Goal: Check status: Check status

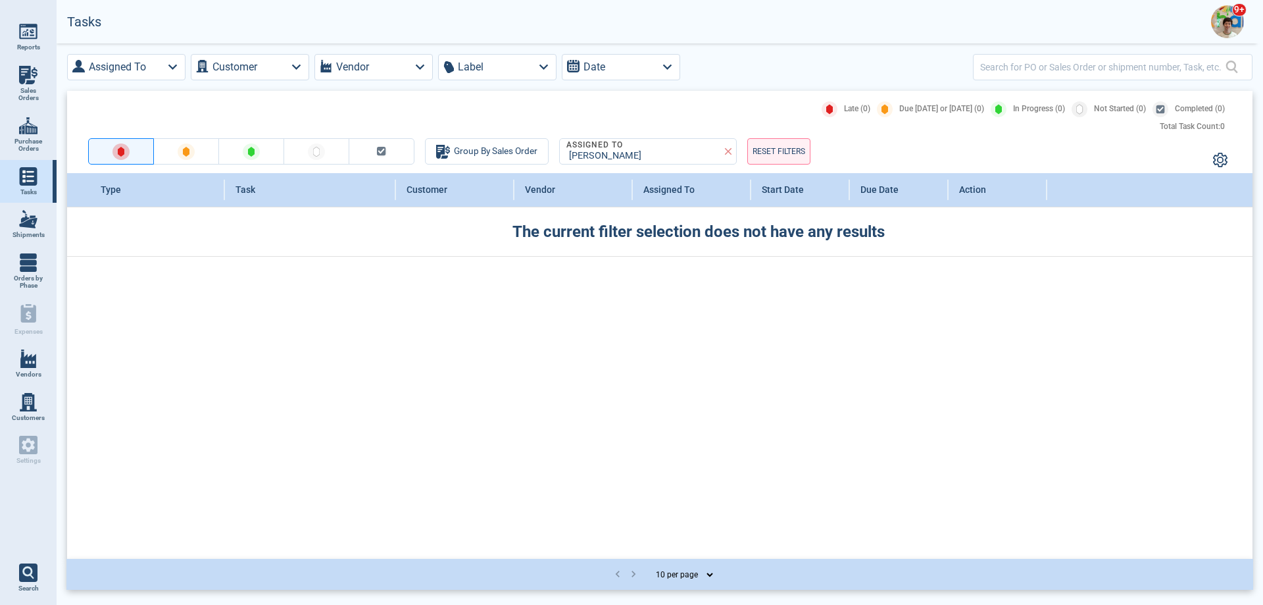
click at [1214, 23] on img at bounding box center [1227, 21] width 33 height 33
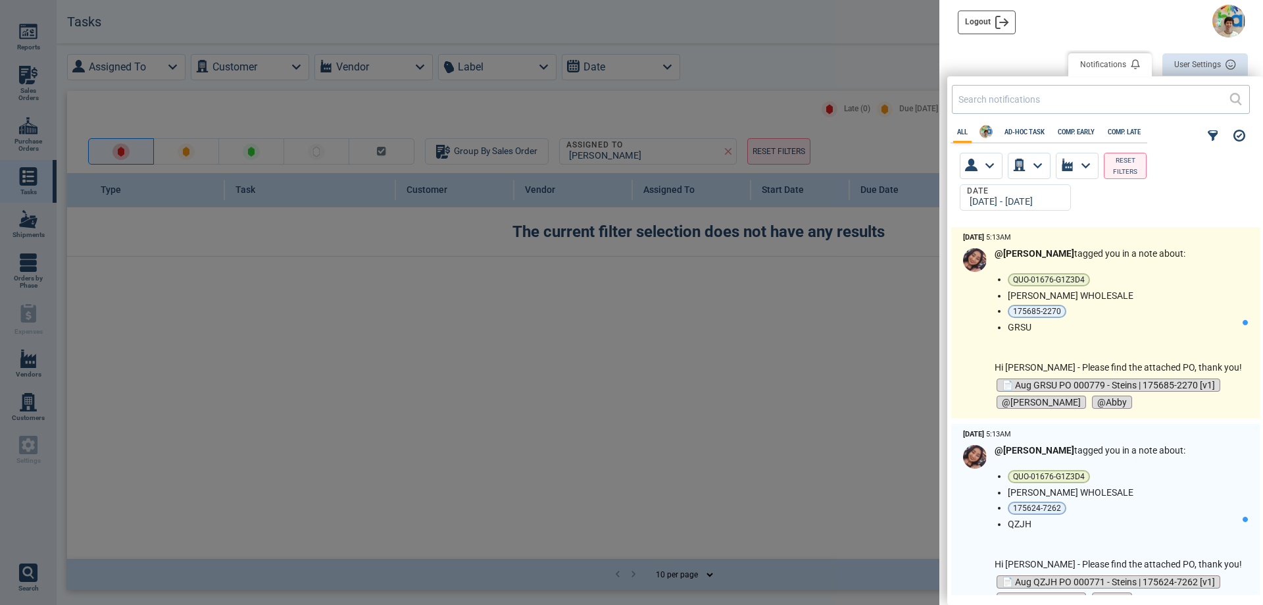
scroll to position [364, 309]
click at [1126, 345] on div "@[PERSON_NAME] tagged you in a note about: QUO-01676-G1Z3D4 [PERSON_NAME] WHOLE…" at bounding box center [1118, 329] width 247 height 163
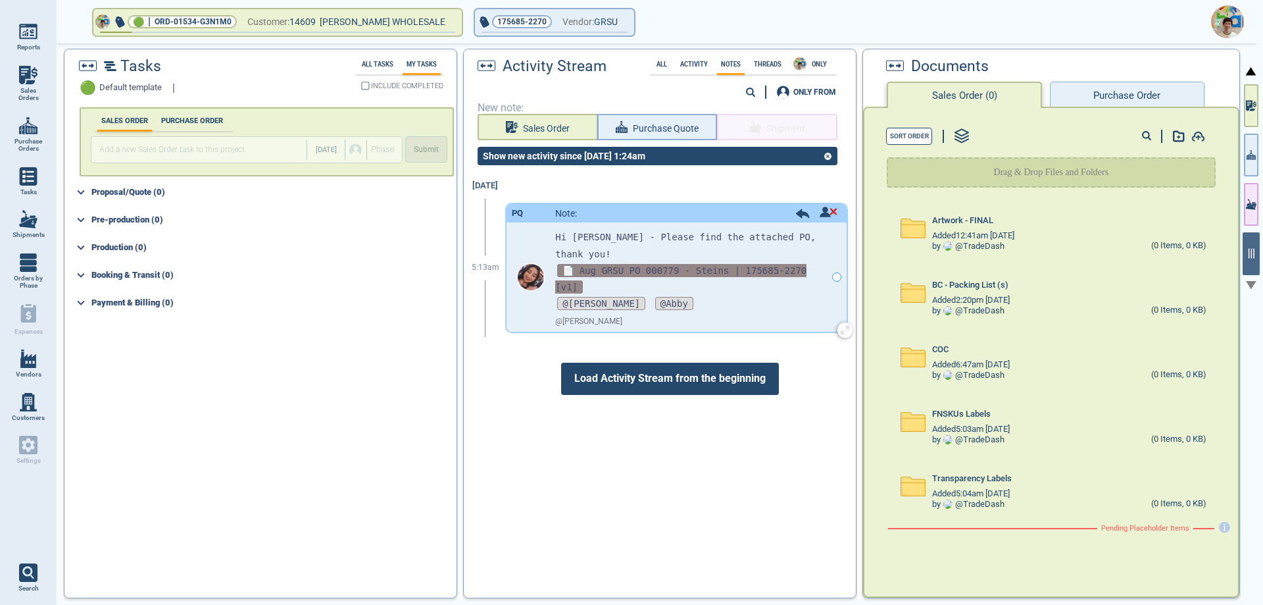
click at [740, 264] on span "📄 Aug GRSU PO 000779 - Steins | 175685-2270 [v1]" at bounding box center [680, 279] width 251 height 30
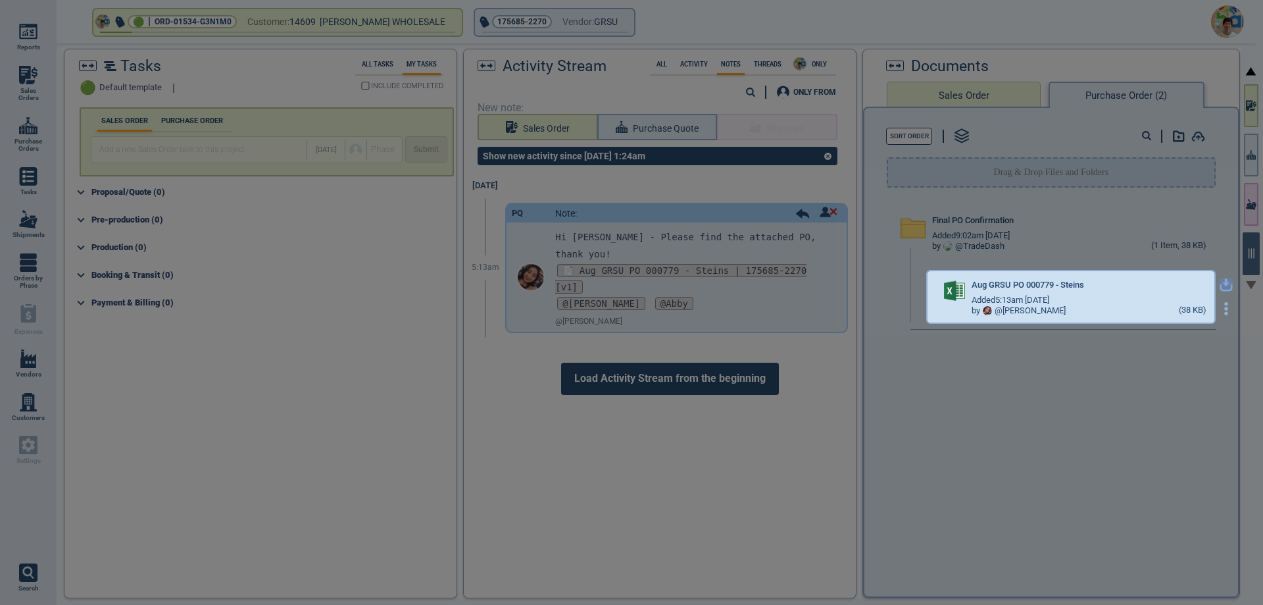
click at [1223, 285] on icon "button" at bounding box center [1227, 283] width 8 height 8
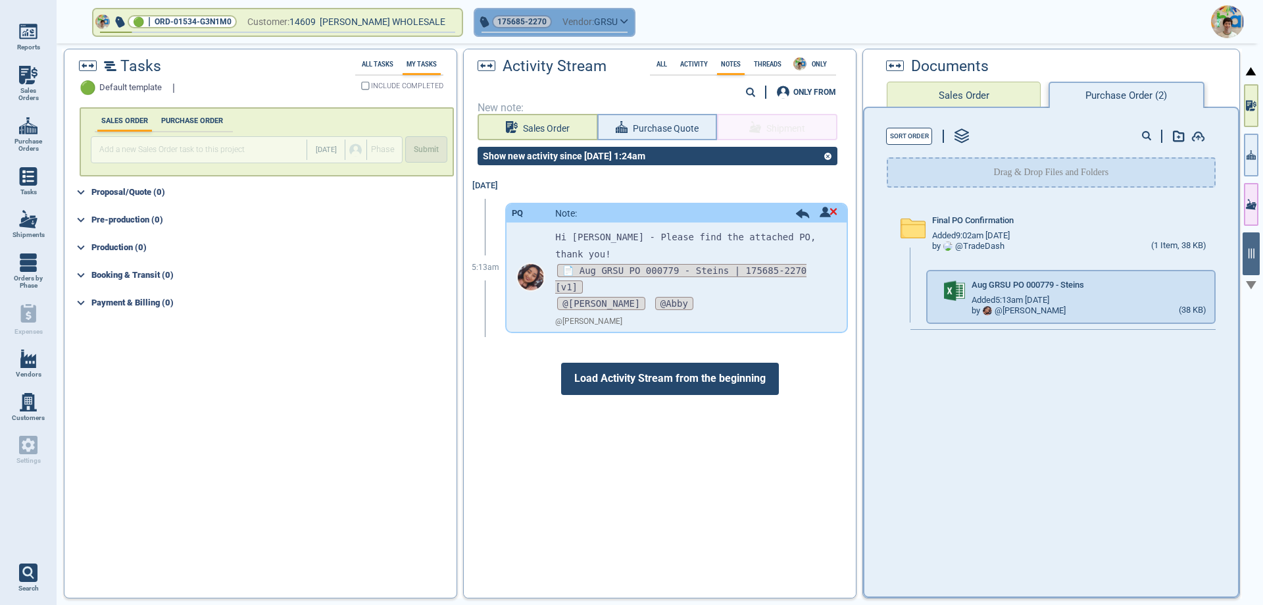
click at [623, 24] on button "175685-2270 Vendor: GRSU" at bounding box center [554, 22] width 159 height 26
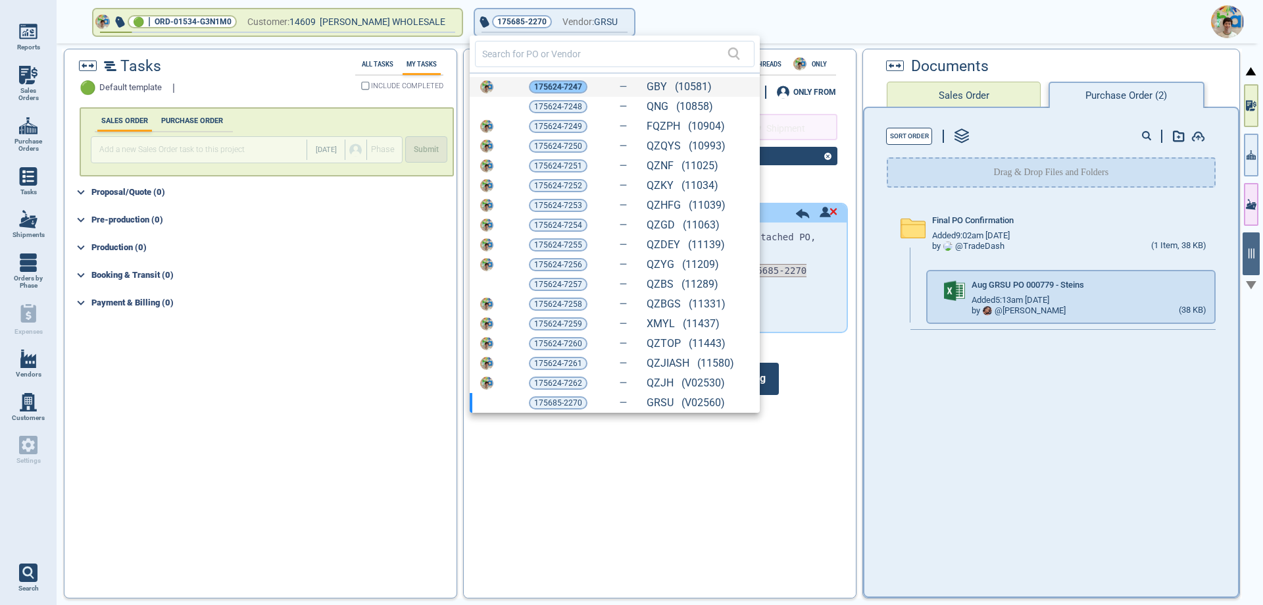
click at [552, 86] on span "175624-7247" at bounding box center [558, 86] width 48 height 13
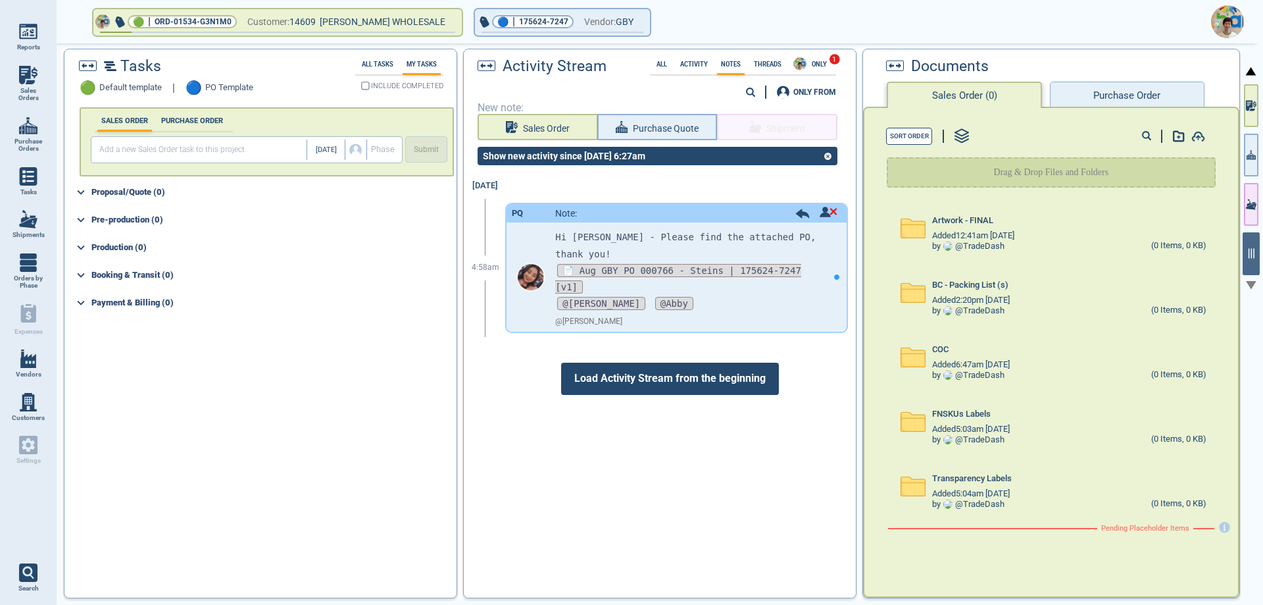
click at [1123, 101] on button "Purchase Order" at bounding box center [1127, 95] width 154 height 26
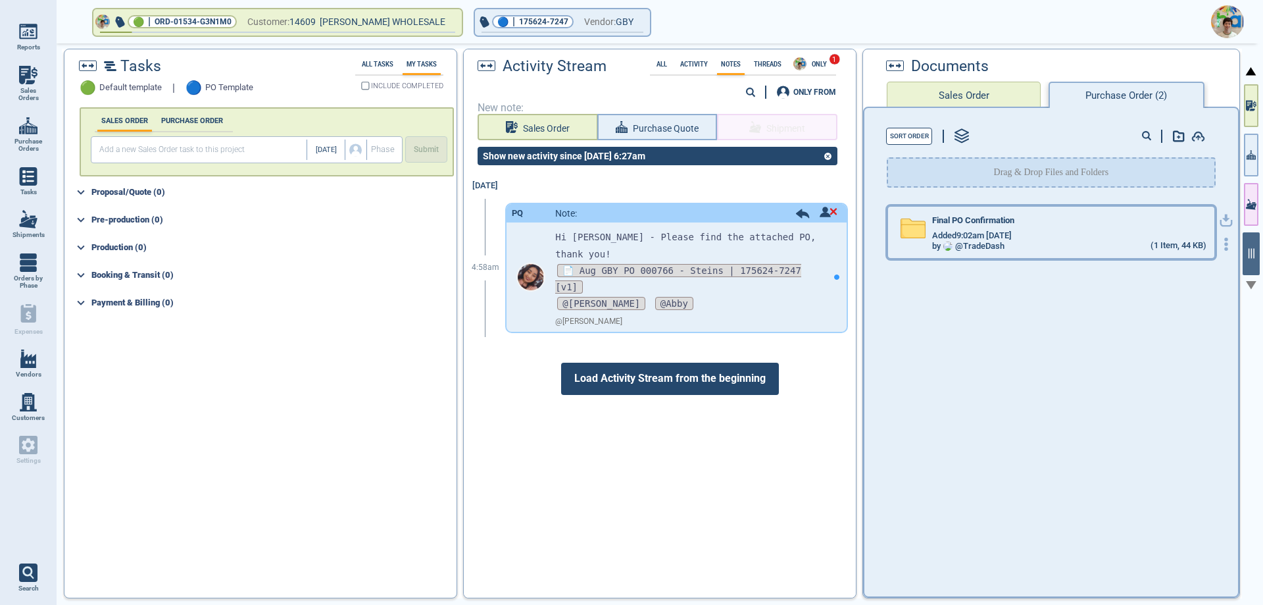
click at [1030, 243] on div "by @ TradeDash (1 Item, 44 KB)" at bounding box center [1069, 246] width 274 height 11
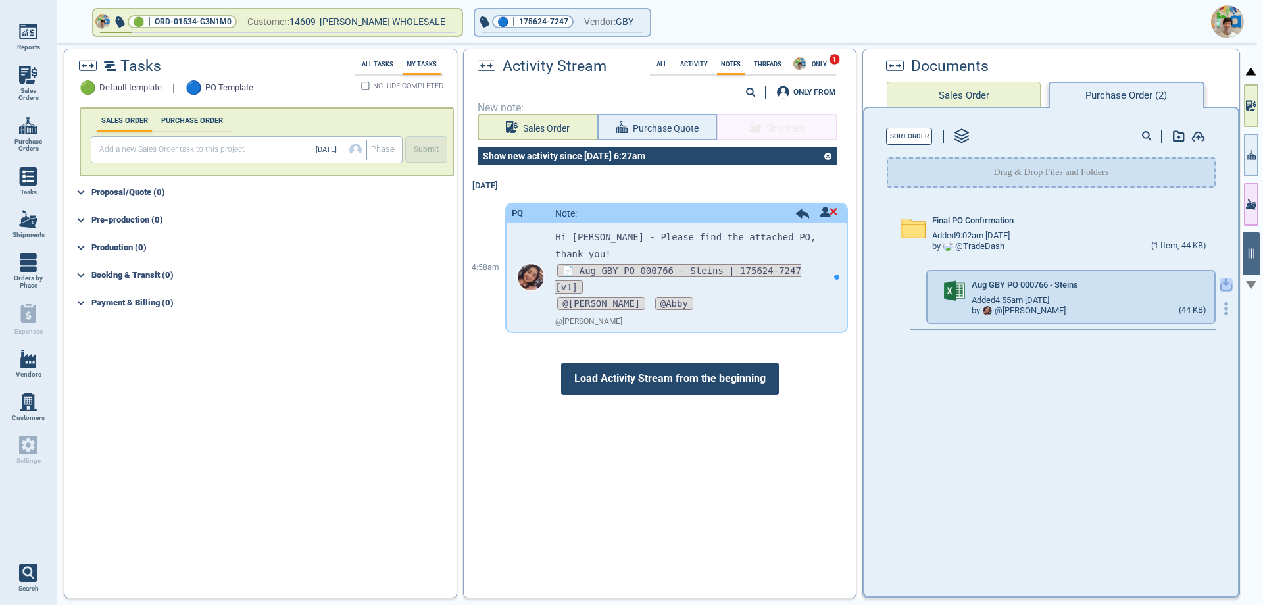
click at [1220, 285] on icon "button" at bounding box center [1226, 284] width 13 height 13
click at [642, 24] on button "🔵 | 175624-7247 Vendor: GBY" at bounding box center [562, 22] width 175 height 26
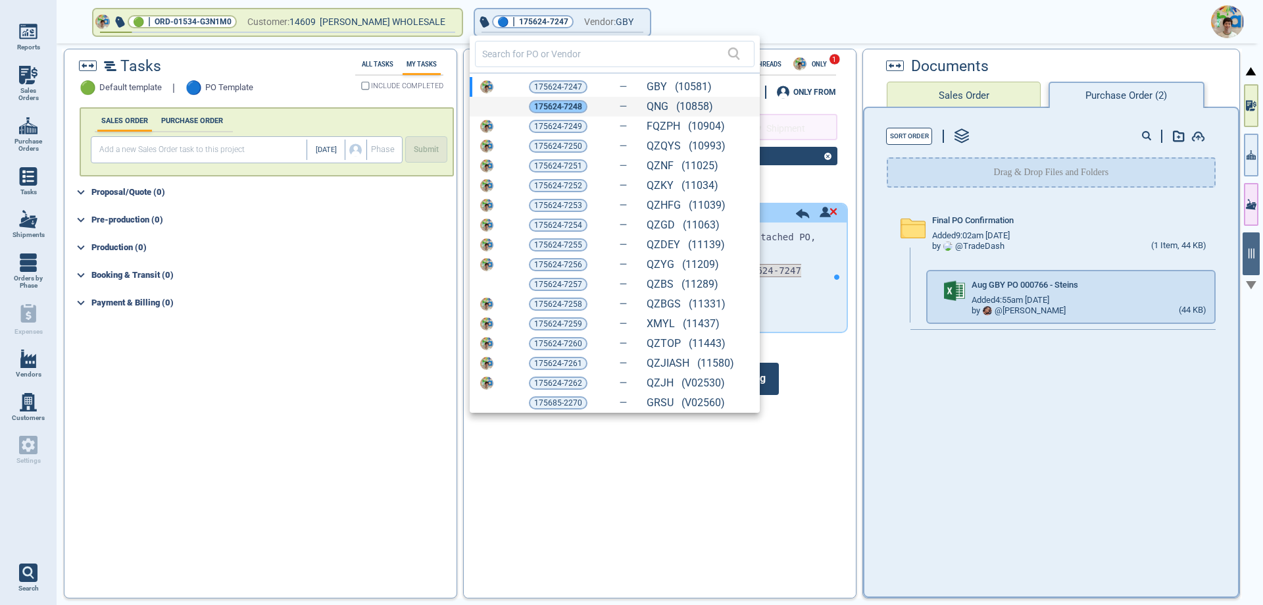
click at [568, 104] on span "175624-7248" at bounding box center [558, 106] width 48 height 13
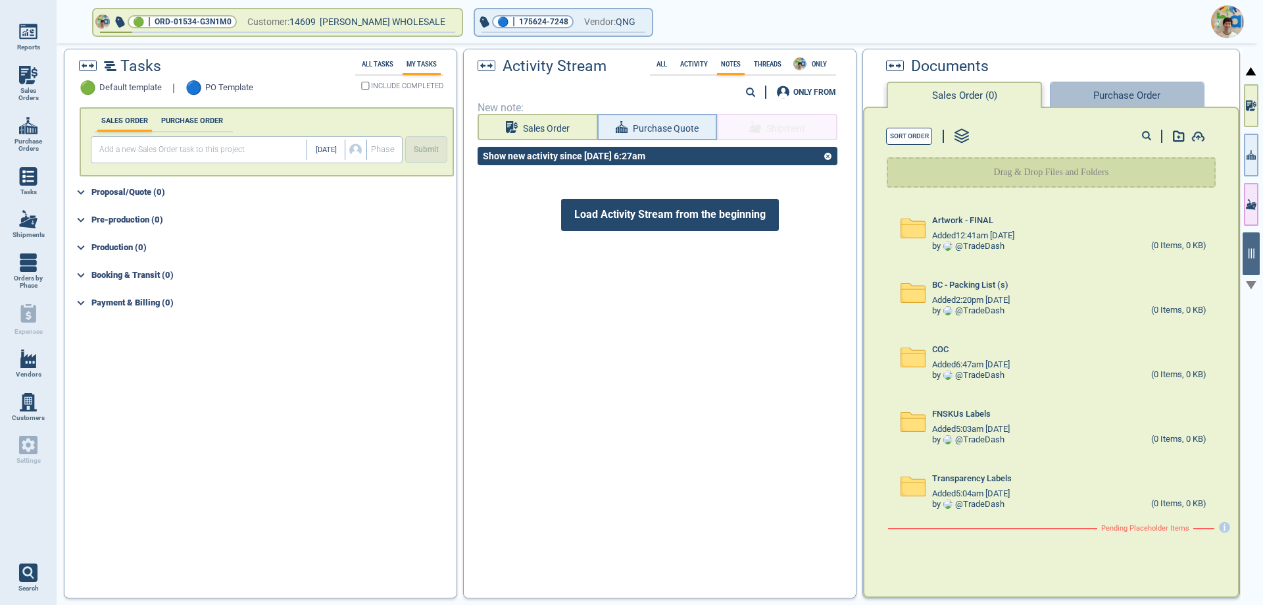
click at [1086, 99] on button "Purchase Order" at bounding box center [1127, 95] width 154 height 26
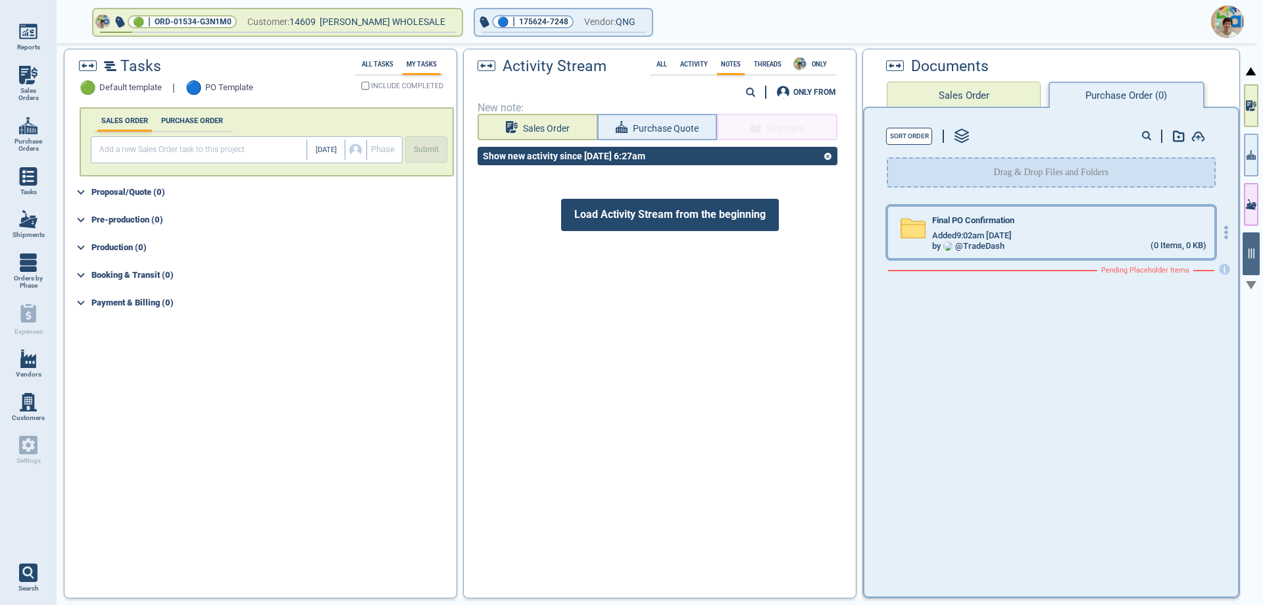
click at [1106, 236] on div "Added 9:02am [DATE]" at bounding box center [1069, 235] width 274 height 11
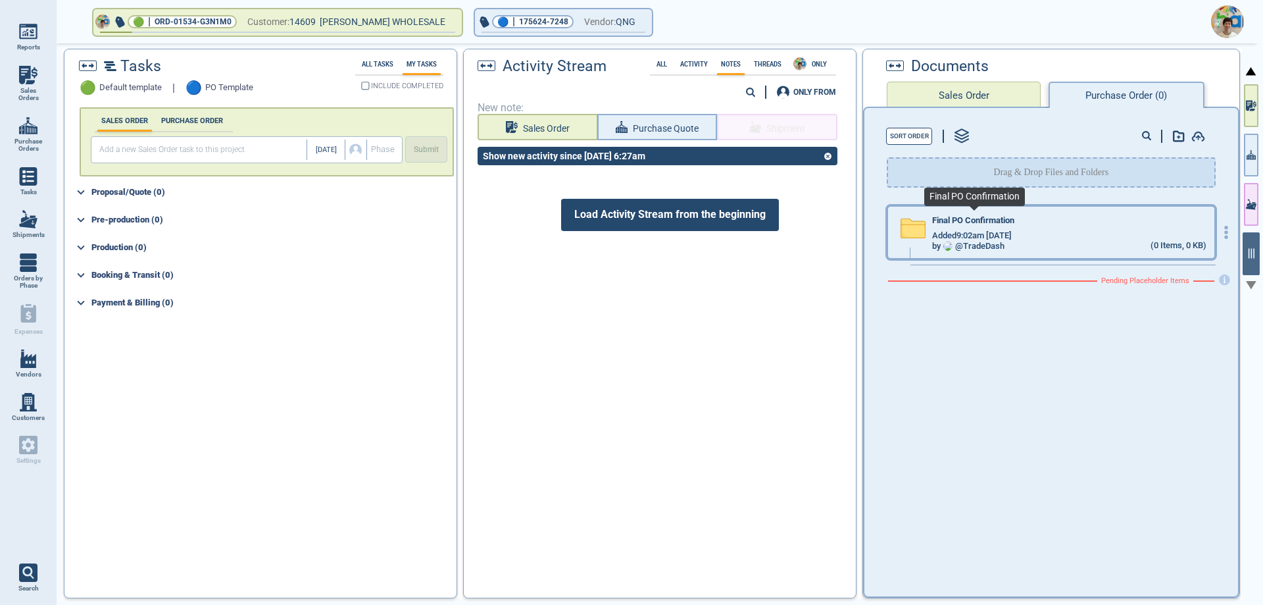
click at [998, 218] on span "Final PO Confirmation" at bounding box center [973, 221] width 82 height 10
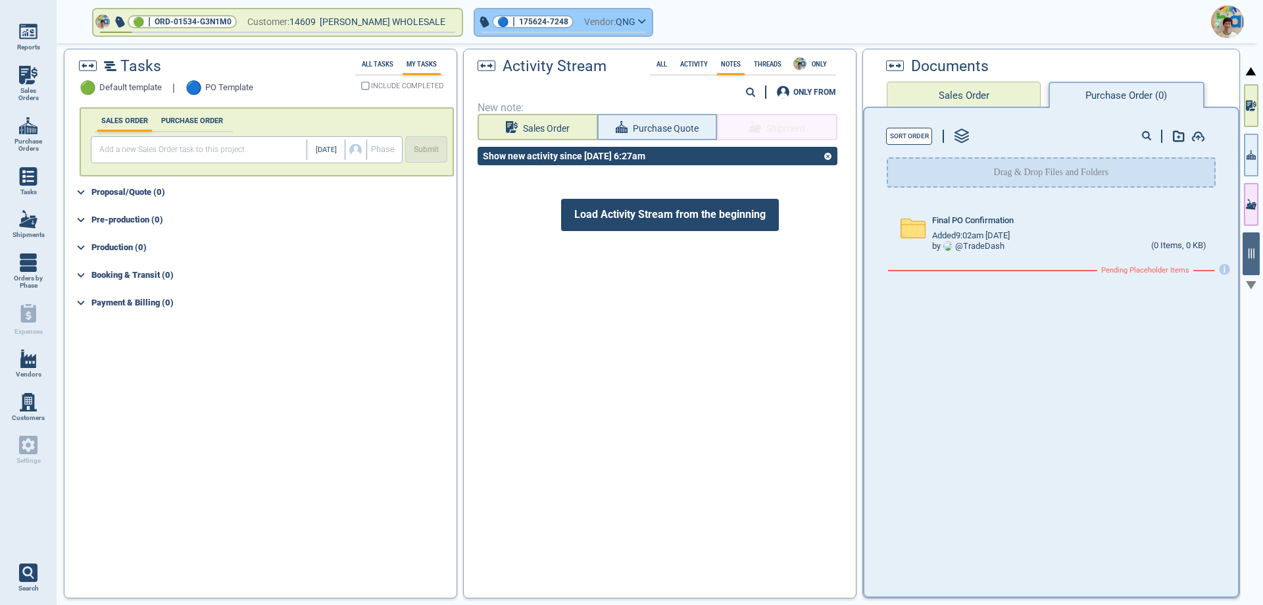
click at [643, 19] on icon "button" at bounding box center [642, 21] width 8 height 6
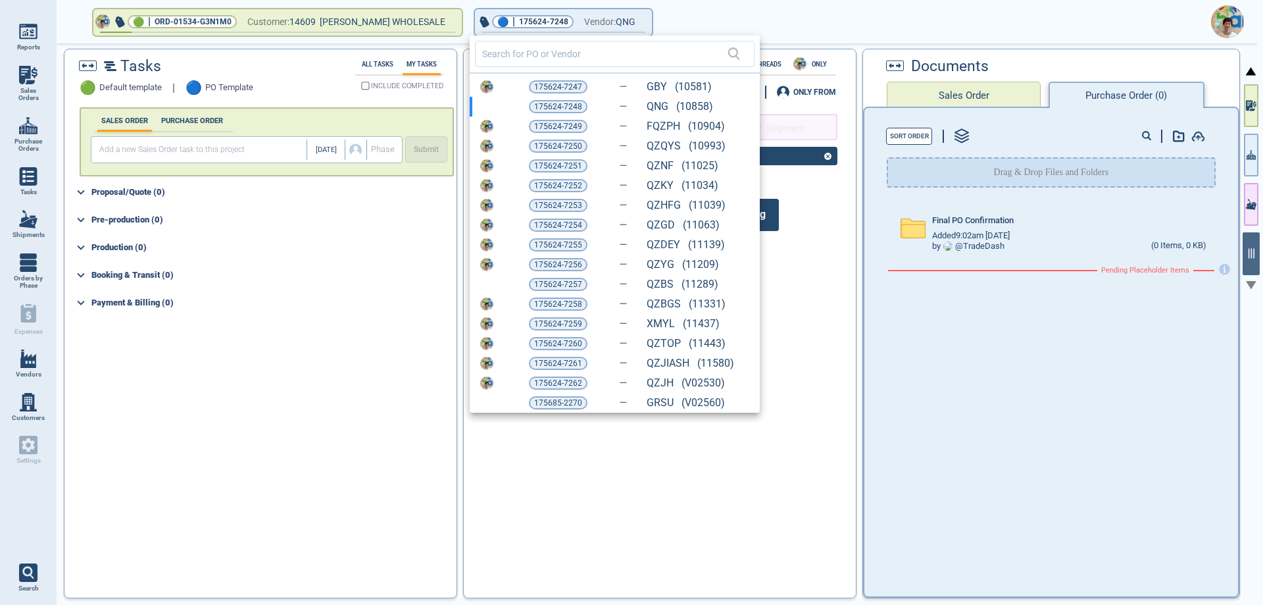
click at [570, 127] on span "175624-7249" at bounding box center [558, 126] width 48 height 13
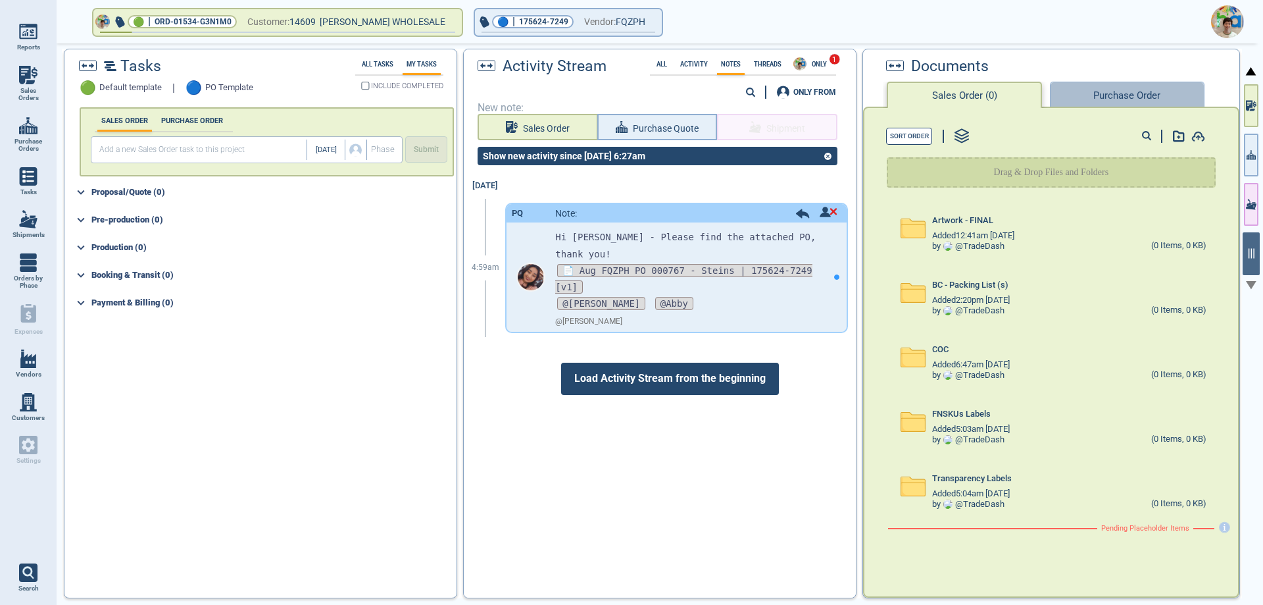
click at [1100, 101] on button "Purchase Order" at bounding box center [1127, 95] width 154 height 26
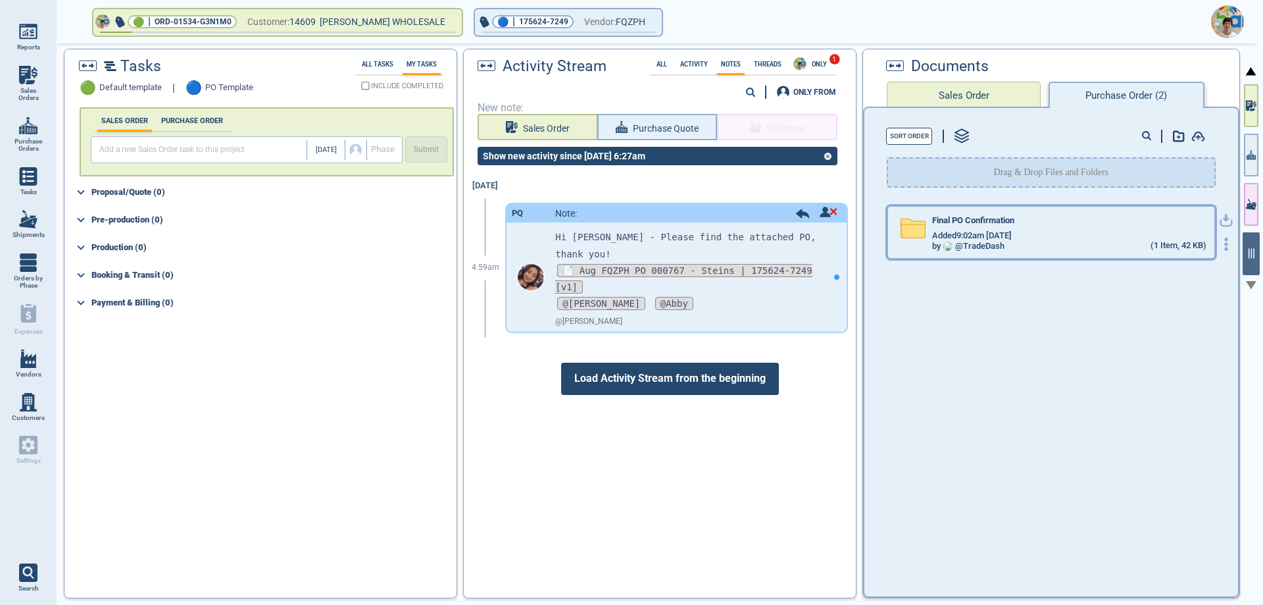
click at [1035, 238] on div "Added 9:02am [DATE]" at bounding box center [1069, 235] width 274 height 11
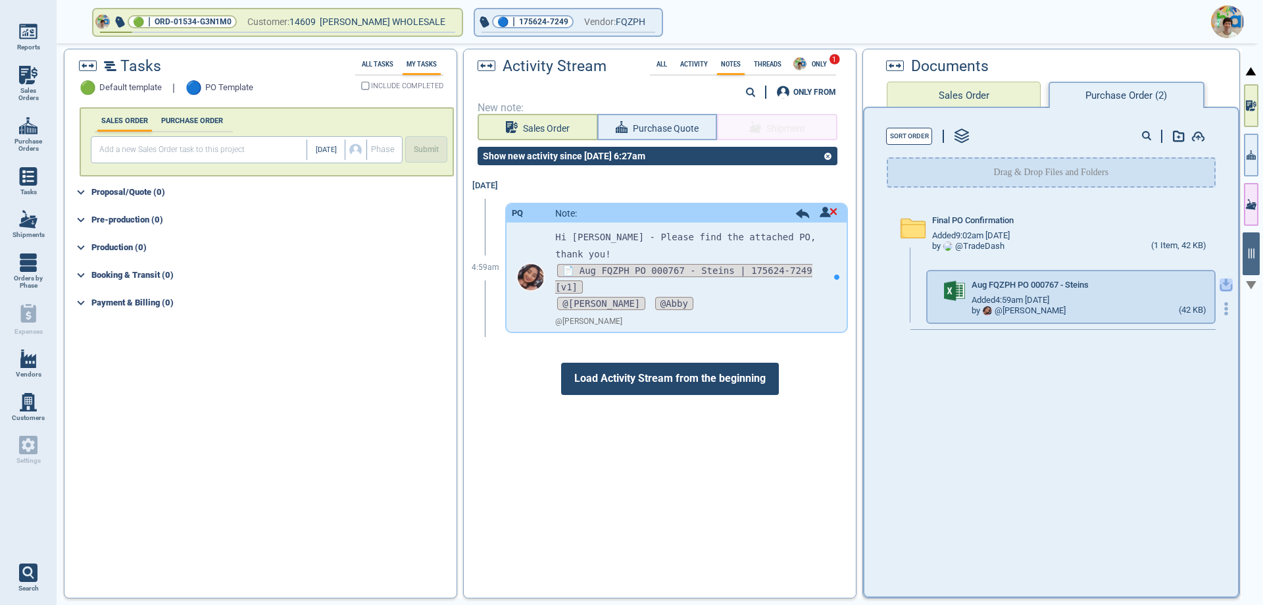
click at [1220, 287] on icon "button" at bounding box center [1226, 284] width 13 height 13
click at [653, 22] on icon "button" at bounding box center [652, 21] width 7 height 3
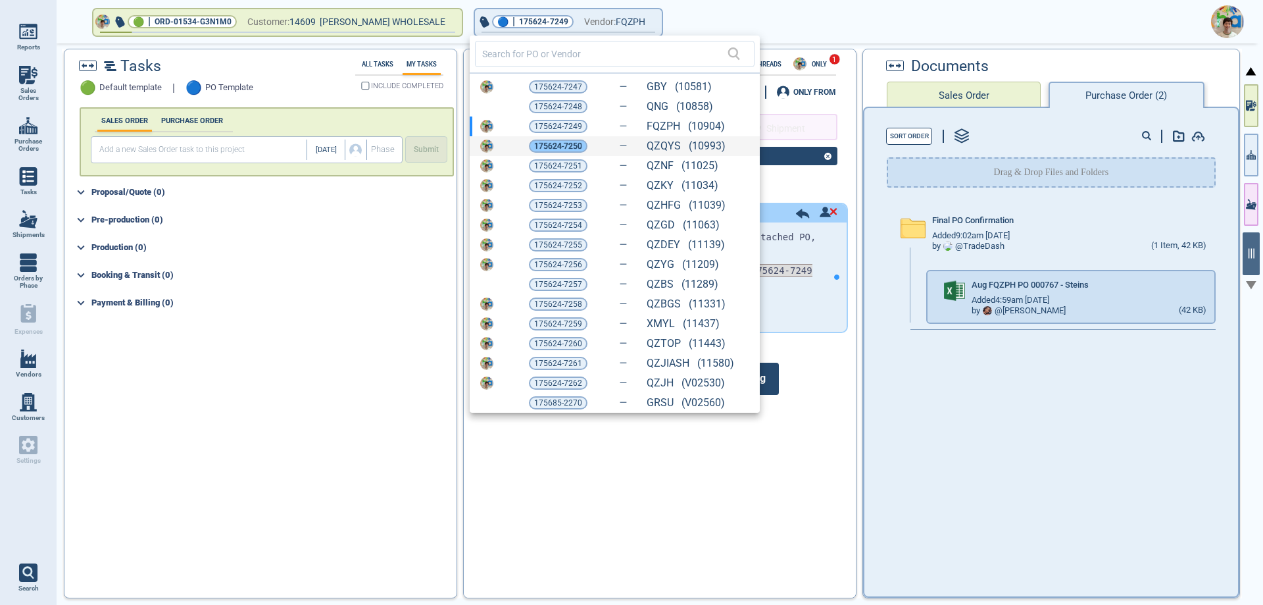
click at [548, 150] on span "175624-7250" at bounding box center [558, 146] width 48 height 13
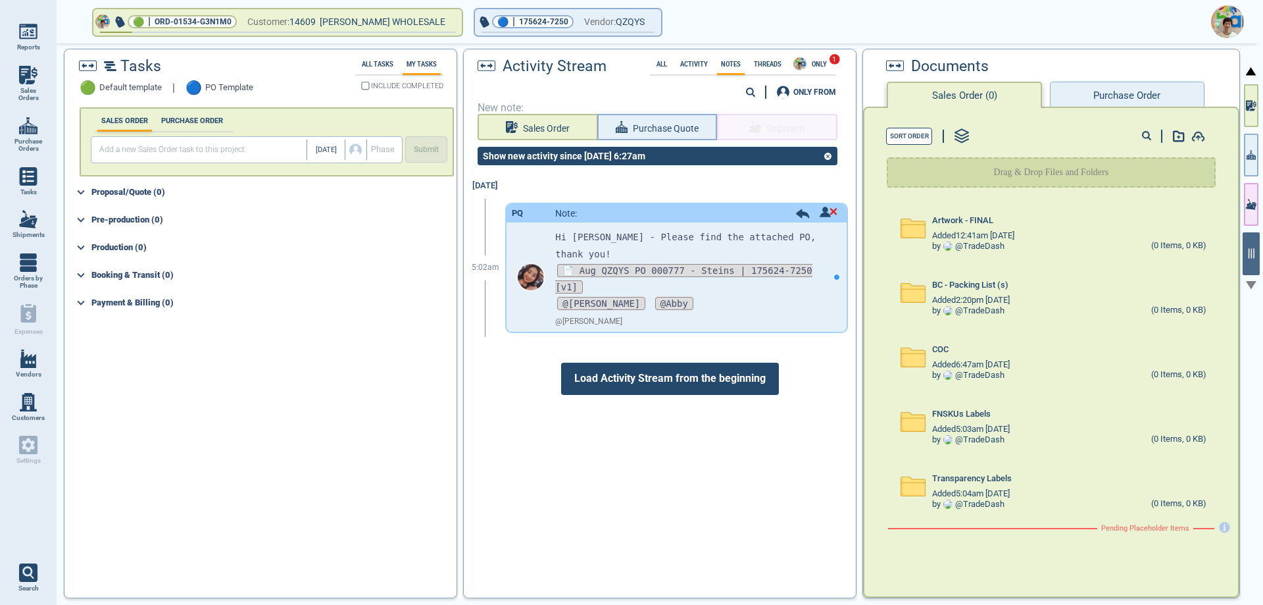
click at [1119, 91] on button "Purchase Order" at bounding box center [1127, 95] width 154 height 26
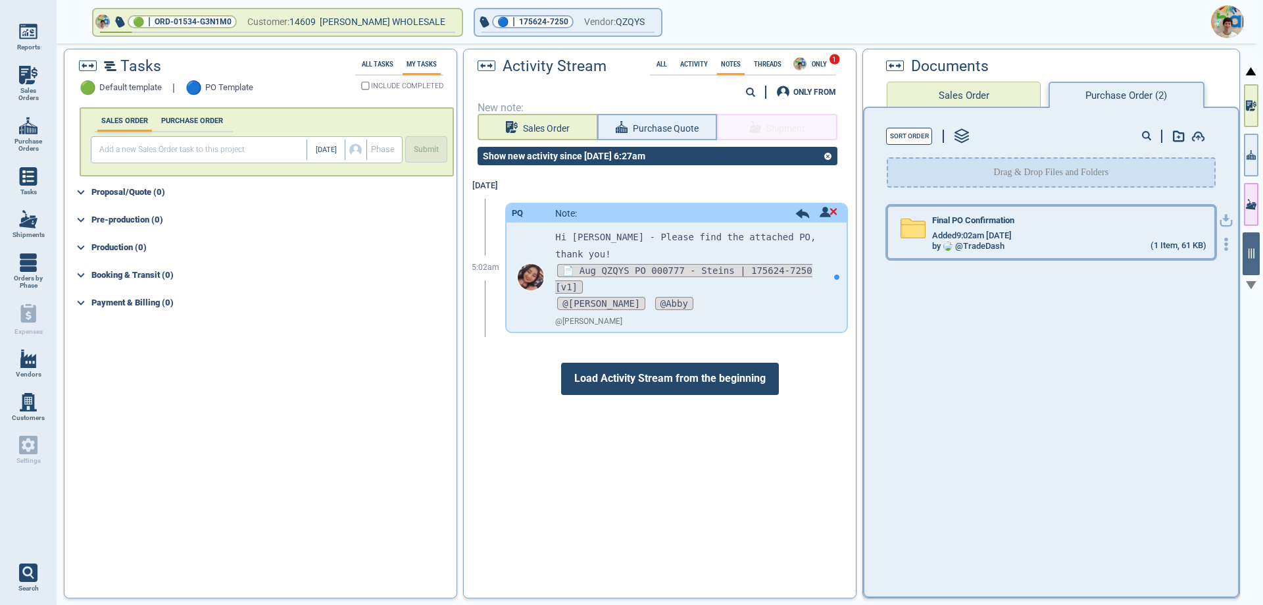
click at [1111, 242] on div "by @ TradeDash (1 Item, 61 KB)" at bounding box center [1069, 246] width 274 height 11
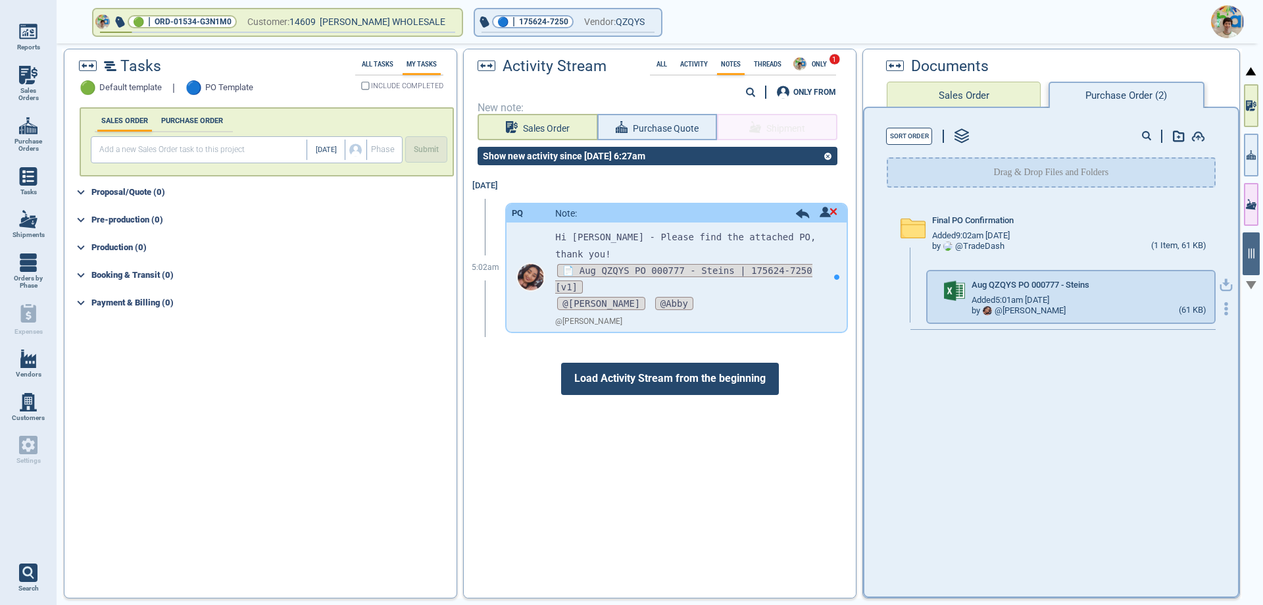
click at [1221, 286] on icon "button" at bounding box center [1227, 288] width 16 height 9
click at [594, 23] on span "Vendor:" at bounding box center [600, 22] width 32 height 16
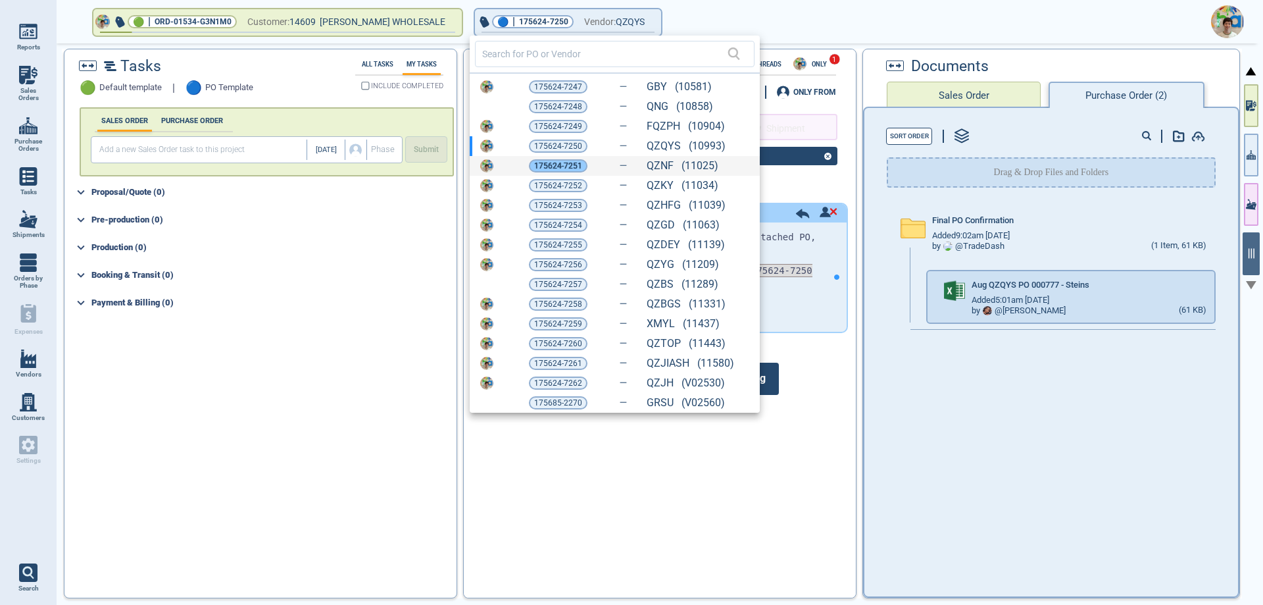
click at [550, 168] on span "175624-7251" at bounding box center [558, 165] width 48 height 13
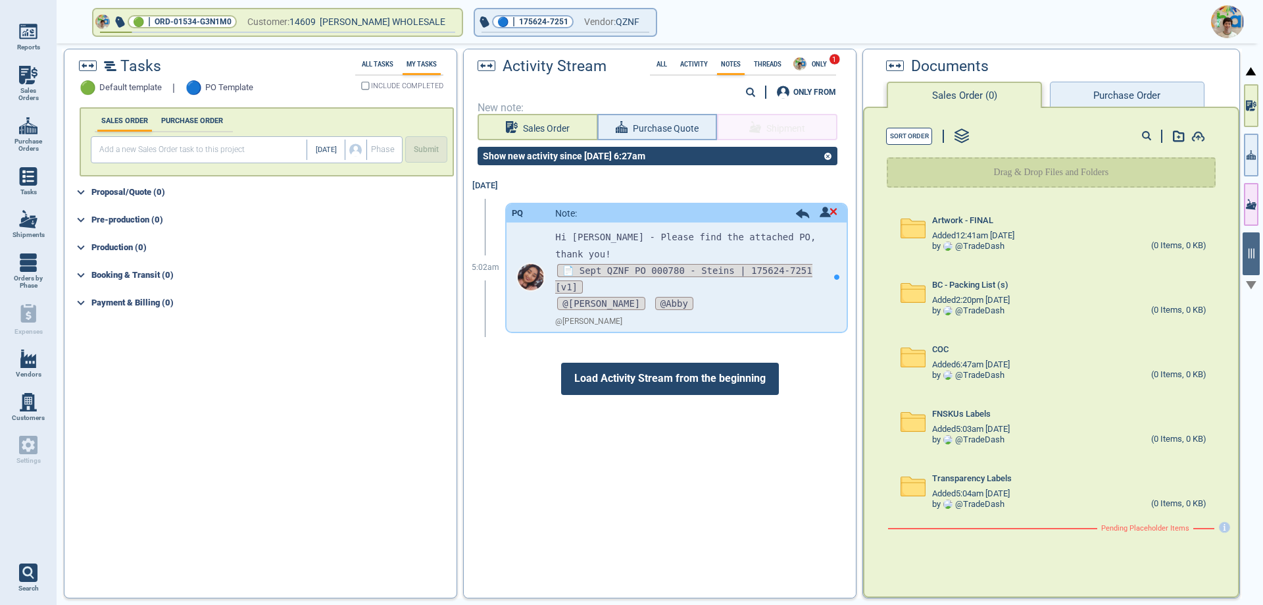
click at [1097, 92] on button "Purchase Order" at bounding box center [1127, 95] width 154 height 26
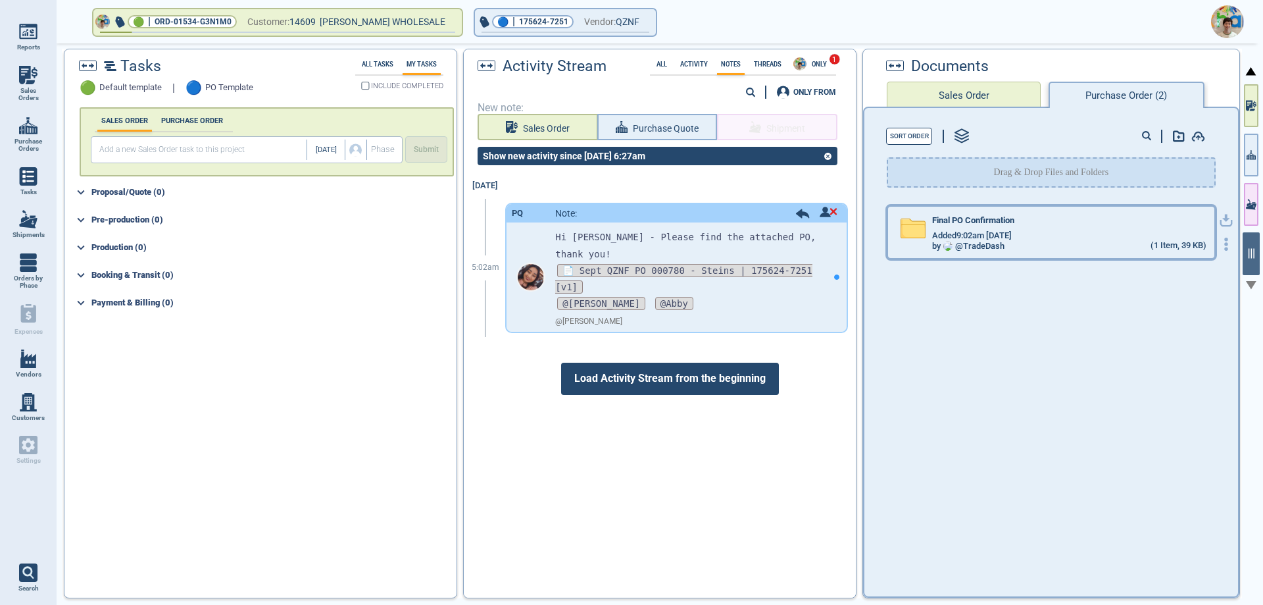
click at [1152, 229] on div "Final PO Confirmation" at bounding box center [1069, 223] width 274 height 14
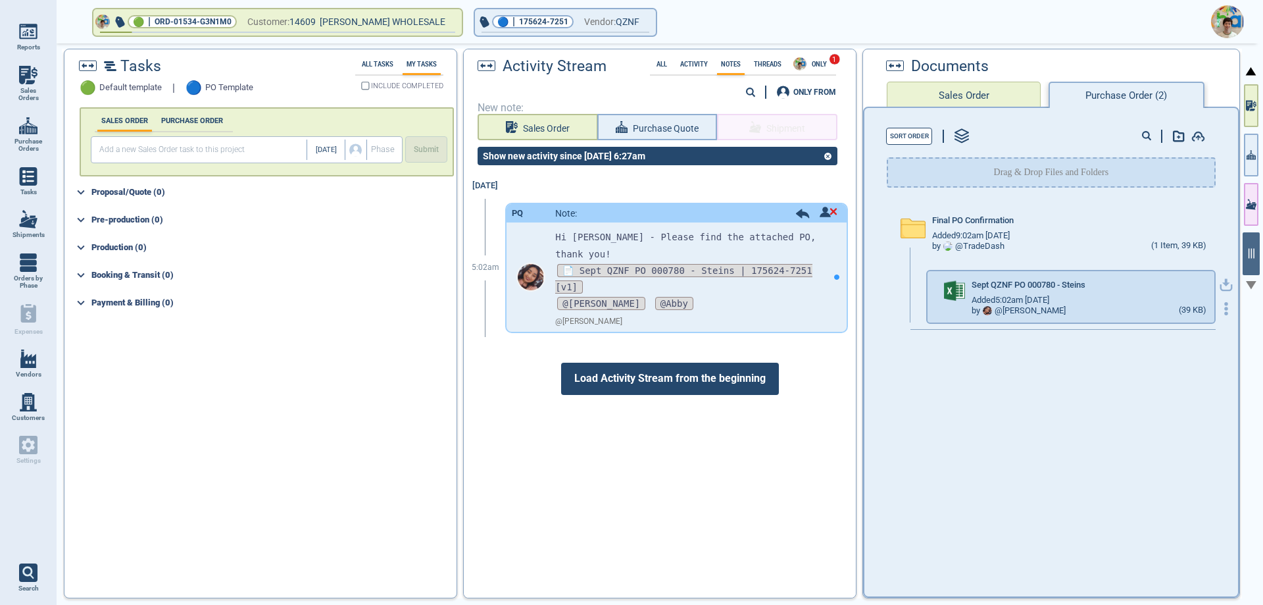
click at [1220, 286] on icon "button" at bounding box center [1226, 284] width 13 height 13
click at [645, 24] on button "🔵 | 175624-7251 Vendor: QZNF" at bounding box center [565, 22] width 181 height 26
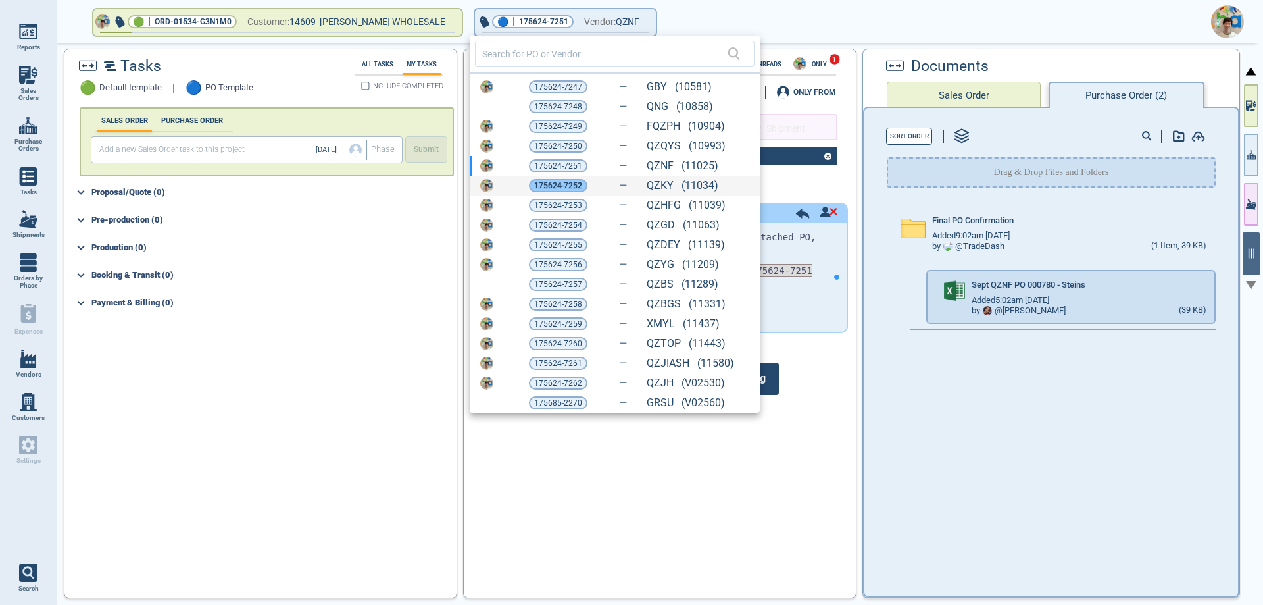
click at [553, 183] on span "175624-7252" at bounding box center [558, 185] width 48 height 13
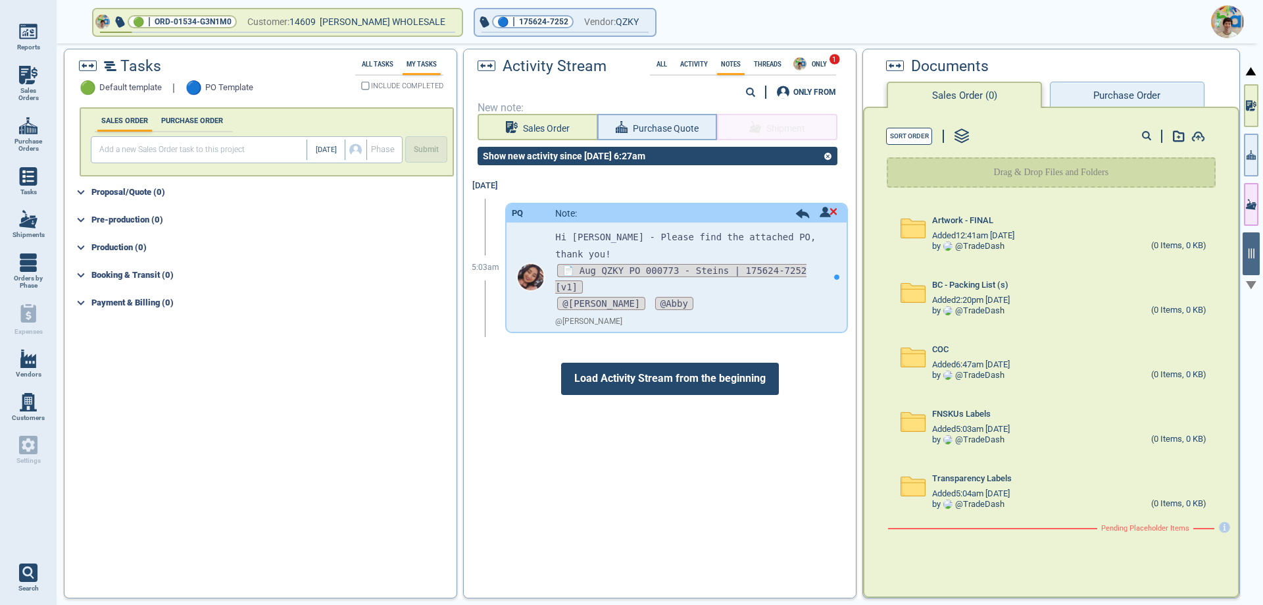
click at [1078, 100] on button "Purchase Order" at bounding box center [1127, 95] width 154 height 26
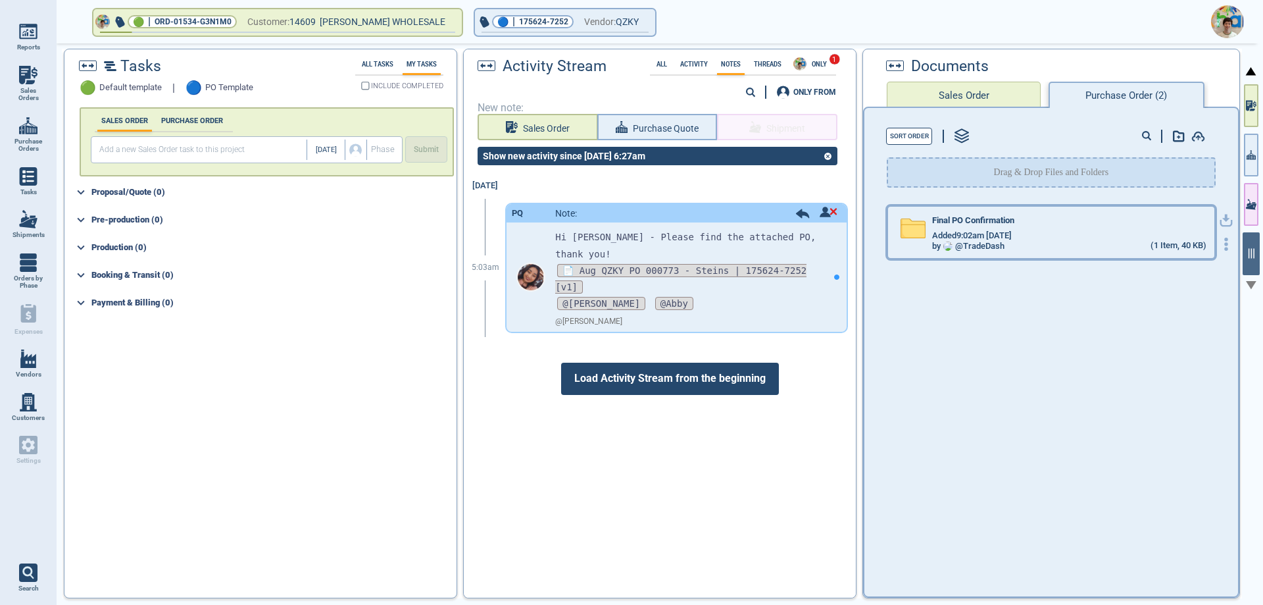
click at [1005, 226] on div "Final PO Confirmation" at bounding box center [1069, 223] width 274 height 14
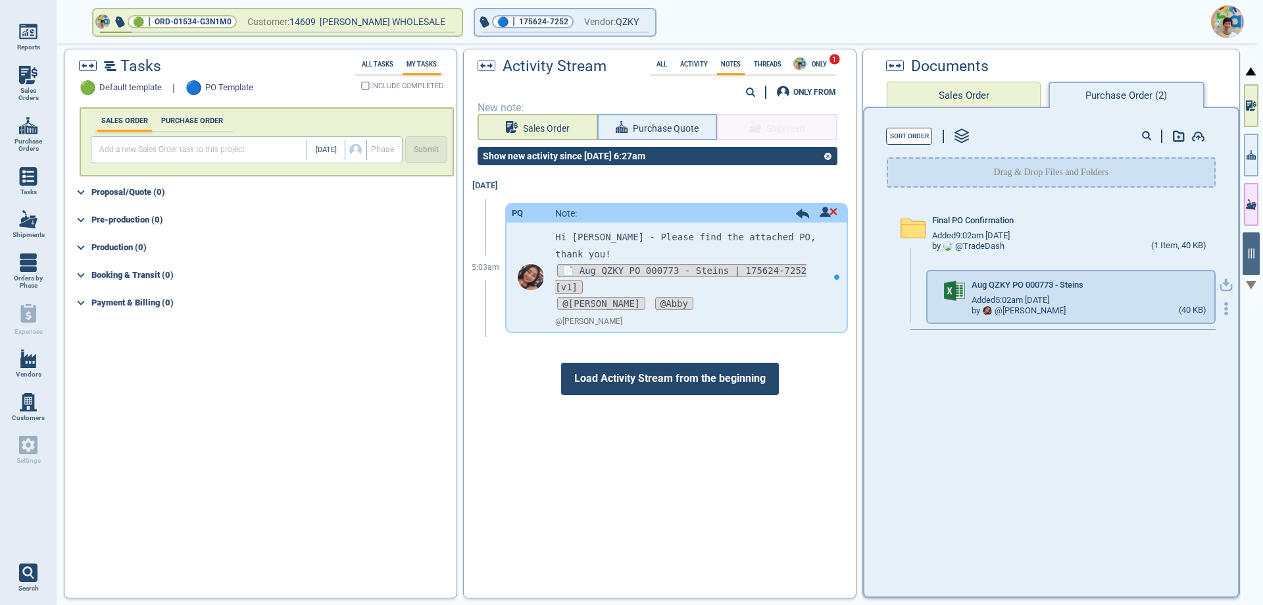
click at [1220, 286] on icon "button" at bounding box center [1226, 284] width 13 height 13
click at [590, 25] on span "Vendor:" at bounding box center [600, 22] width 32 height 16
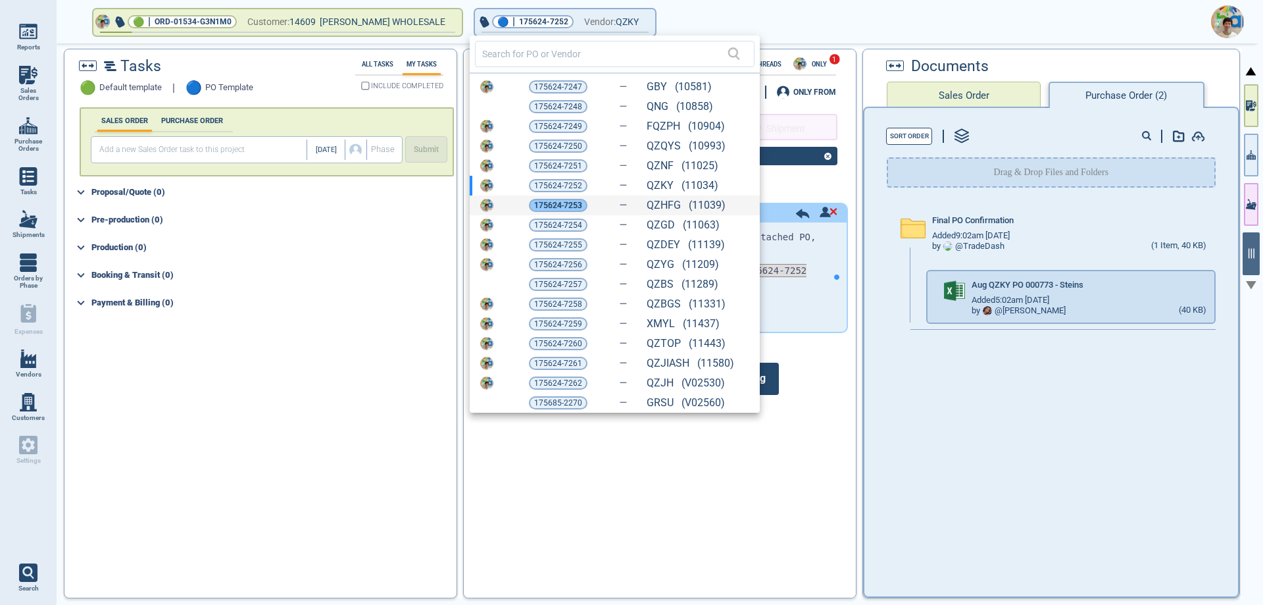
click at [546, 206] on span "175624-7253" at bounding box center [558, 205] width 48 height 13
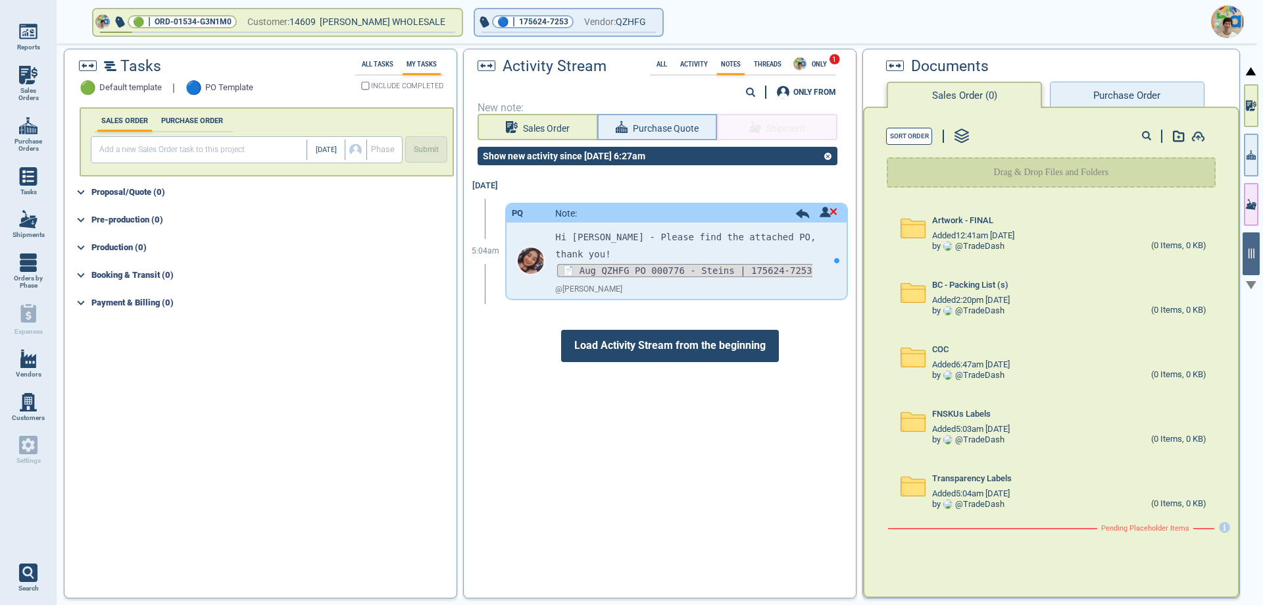
click at [1081, 91] on button "Purchase Order" at bounding box center [1127, 95] width 154 height 26
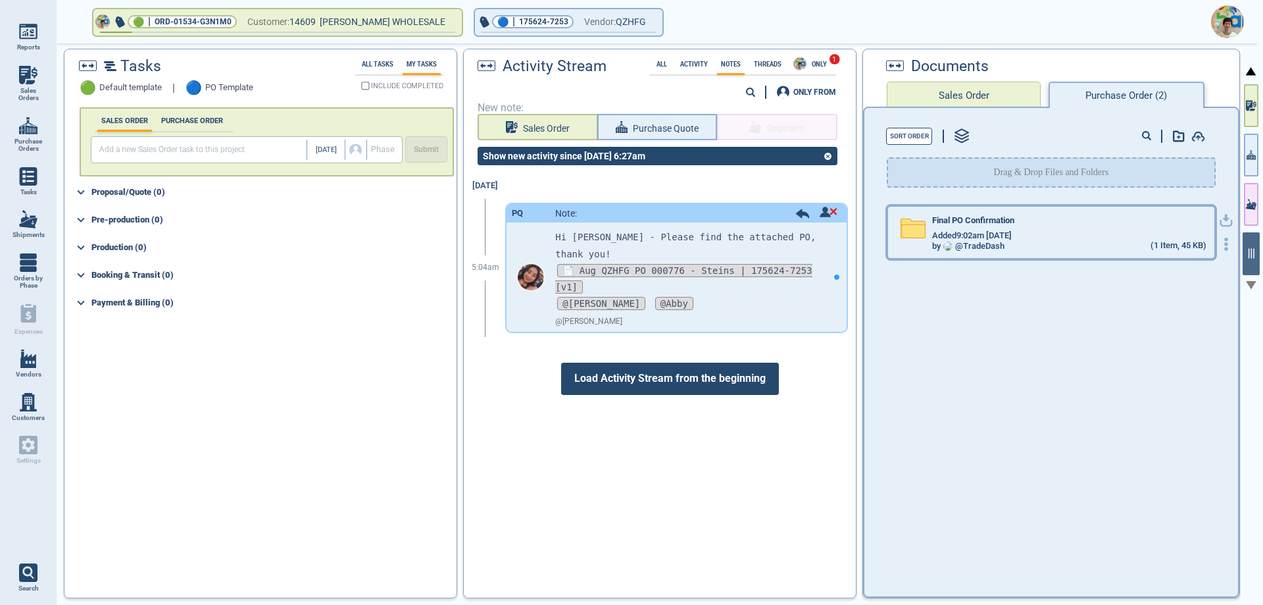
click at [990, 239] on span "Added 9:02am [DATE]" at bounding box center [972, 236] width 80 height 10
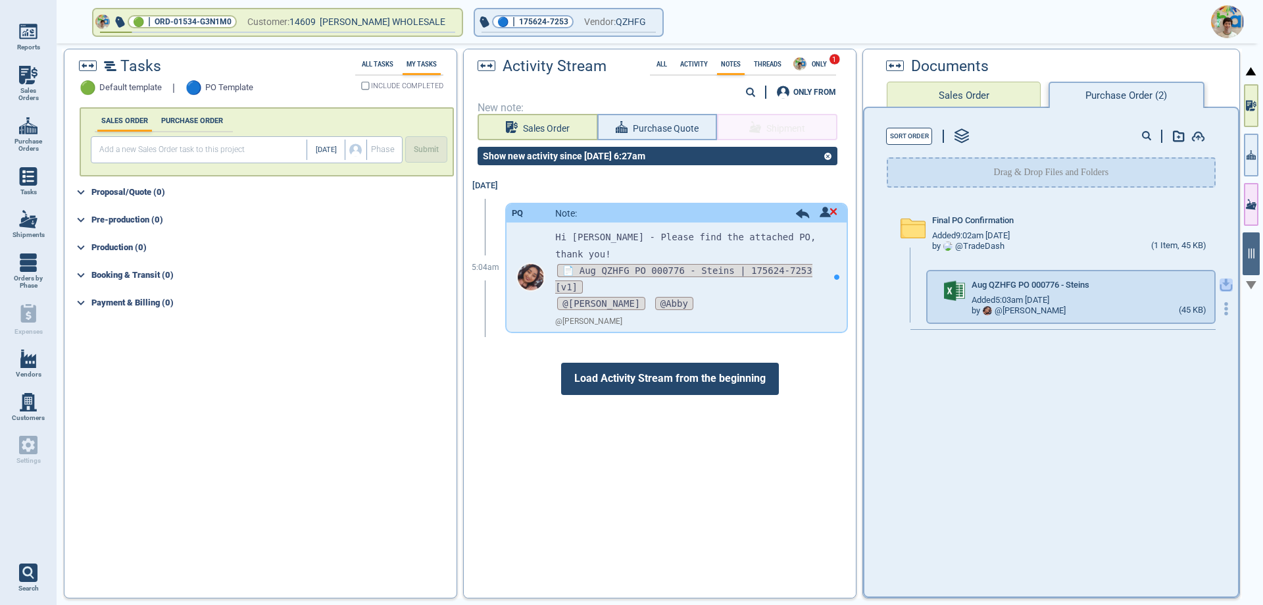
click at [1220, 287] on icon "button" at bounding box center [1226, 284] width 13 height 13
click at [649, 26] on button "🔵 | 175624-7253 Vendor: QZHFG" at bounding box center [569, 22] width 188 height 26
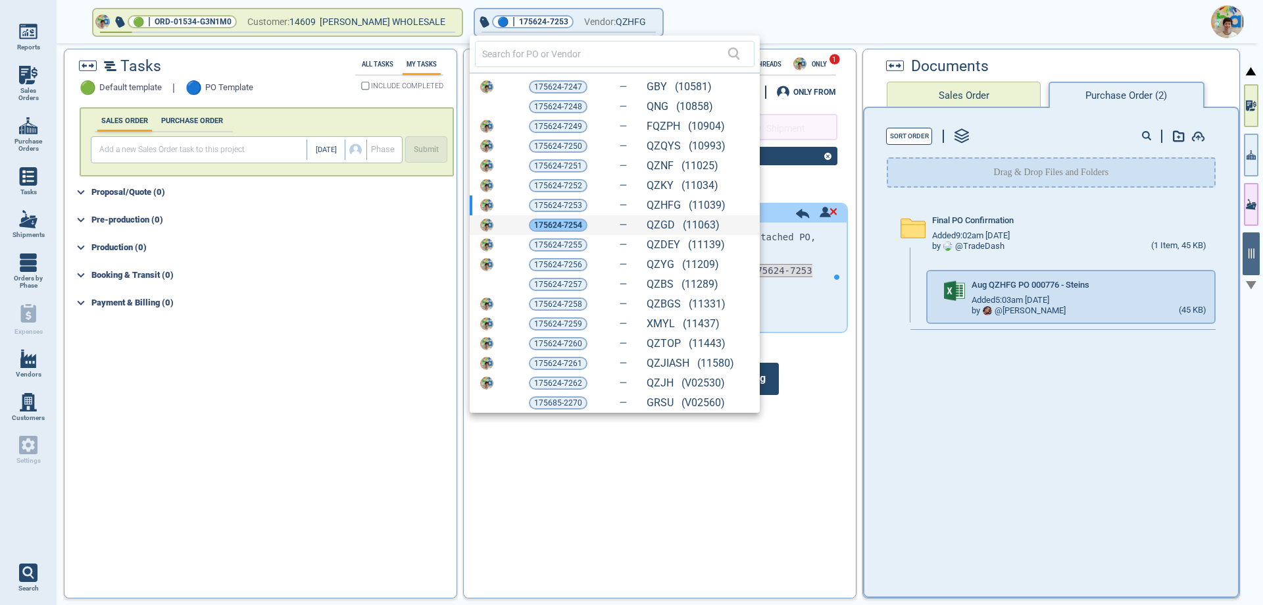
click at [561, 224] on span "175624-7254" at bounding box center [558, 224] width 48 height 13
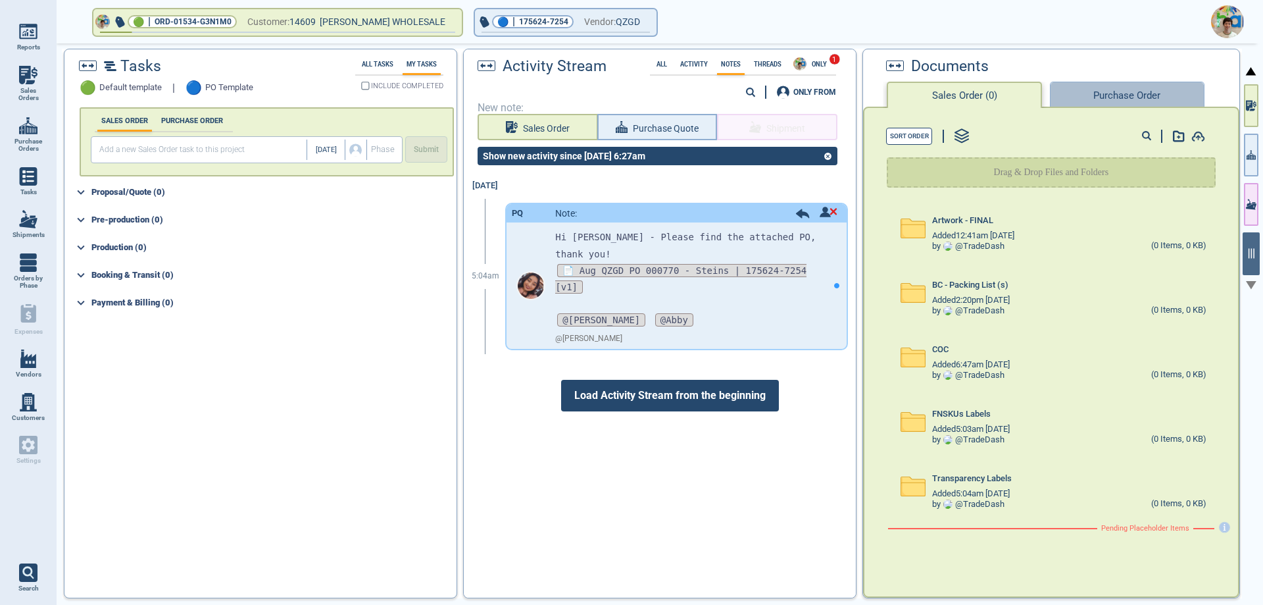
click at [1111, 101] on button "Purchase Order" at bounding box center [1127, 95] width 154 height 26
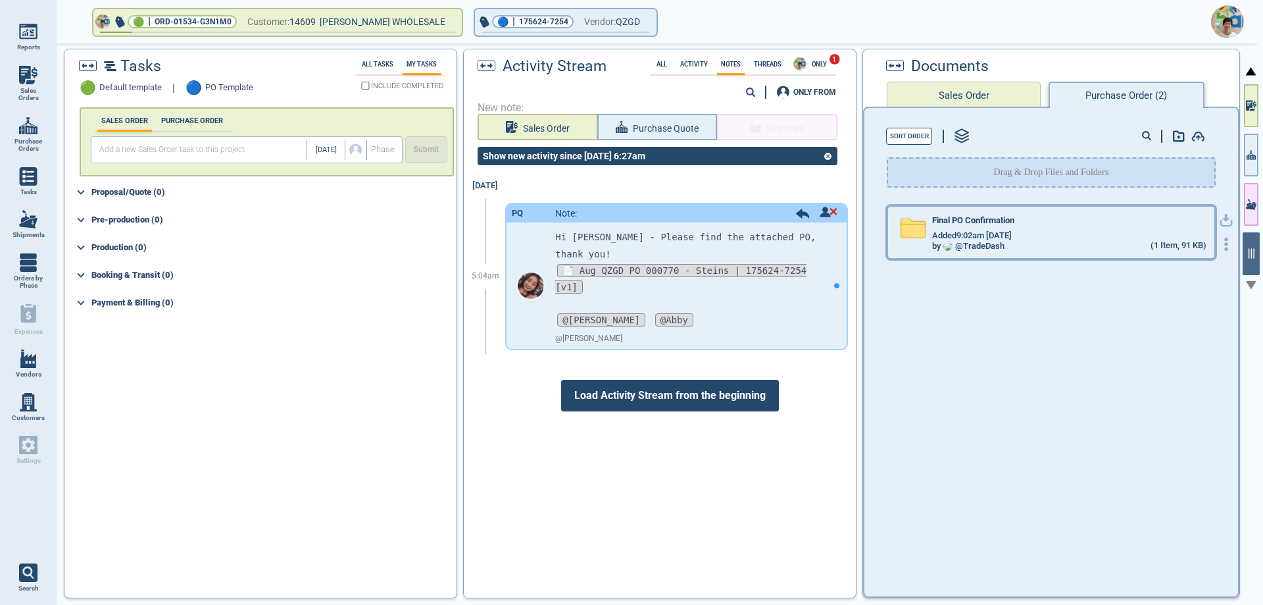
click at [1097, 239] on div "Added 9:02am [DATE]" at bounding box center [1069, 235] width 274 height 11
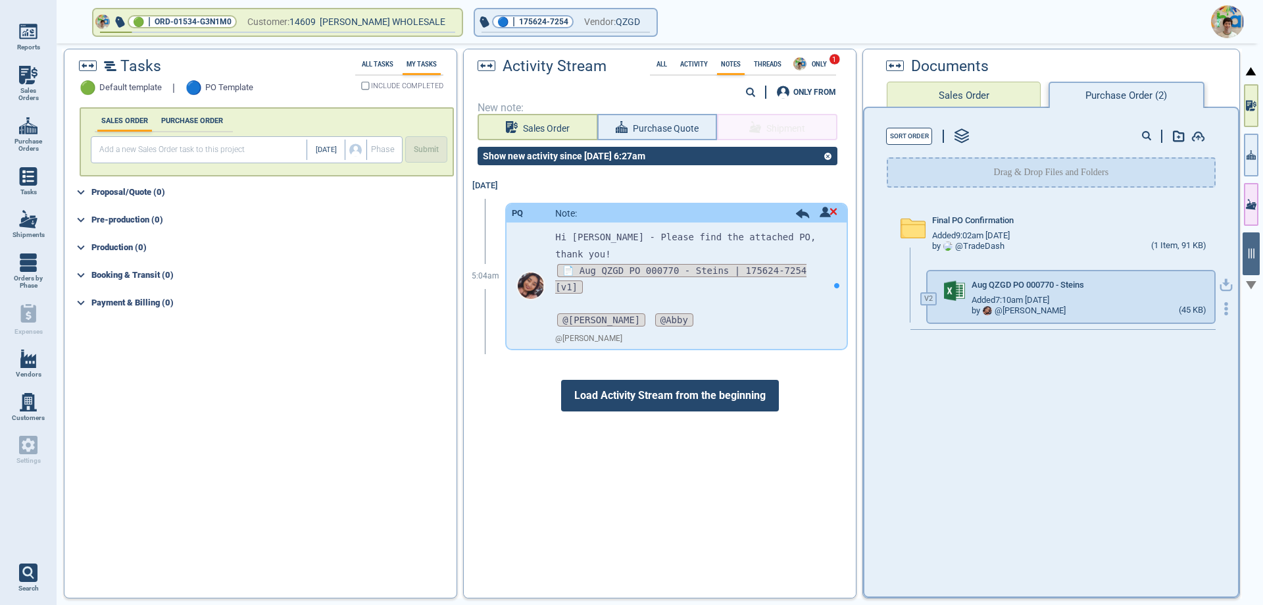
click at [1220, 289] on icon "button" at bounding box center [1226, 284] width 13 height 13
click at [651, 22] on button "🔵 | 175624-7254 Vendor: QZGD" at bounding box center [566, 22] width 182 height 26
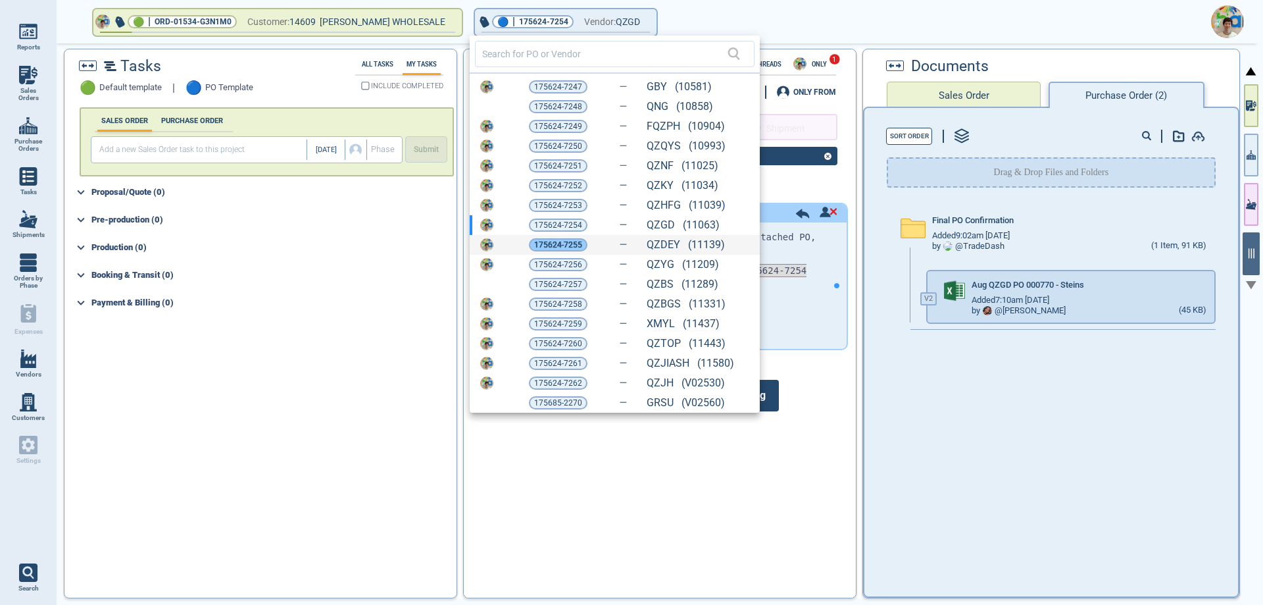
click at [565, 240] on span "175624-7255" at bounding box center [558, 244] width 48 height 13
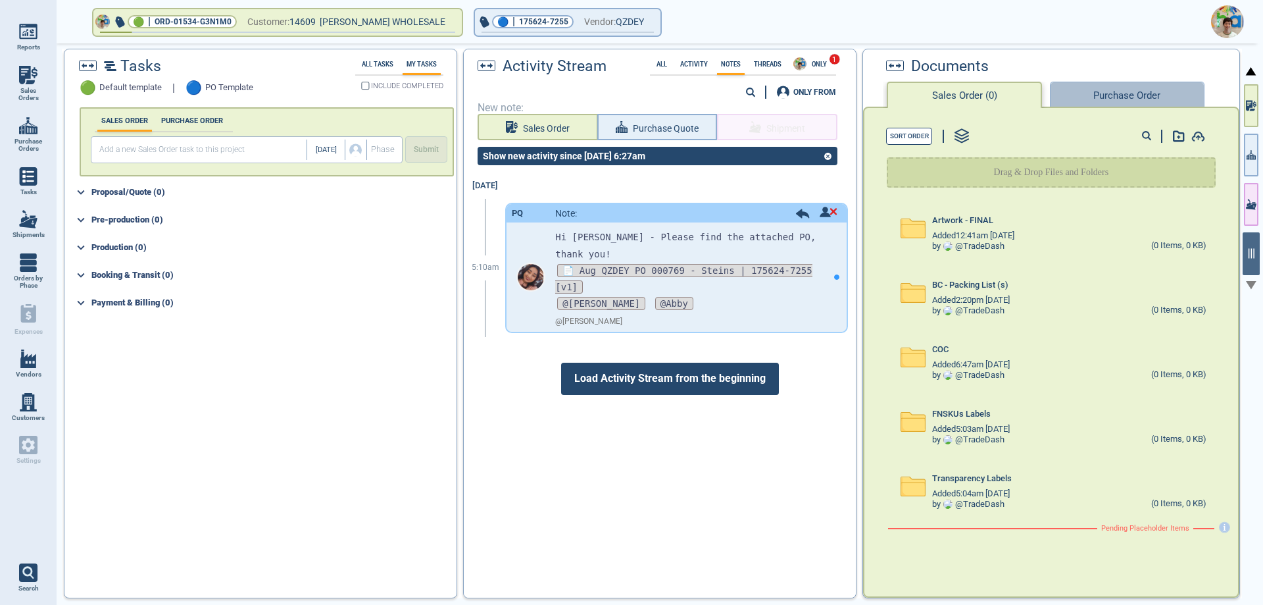
click at [1121, 98] on button "Purchase Order" at bounding box center [1127, 95] width 154 height 26
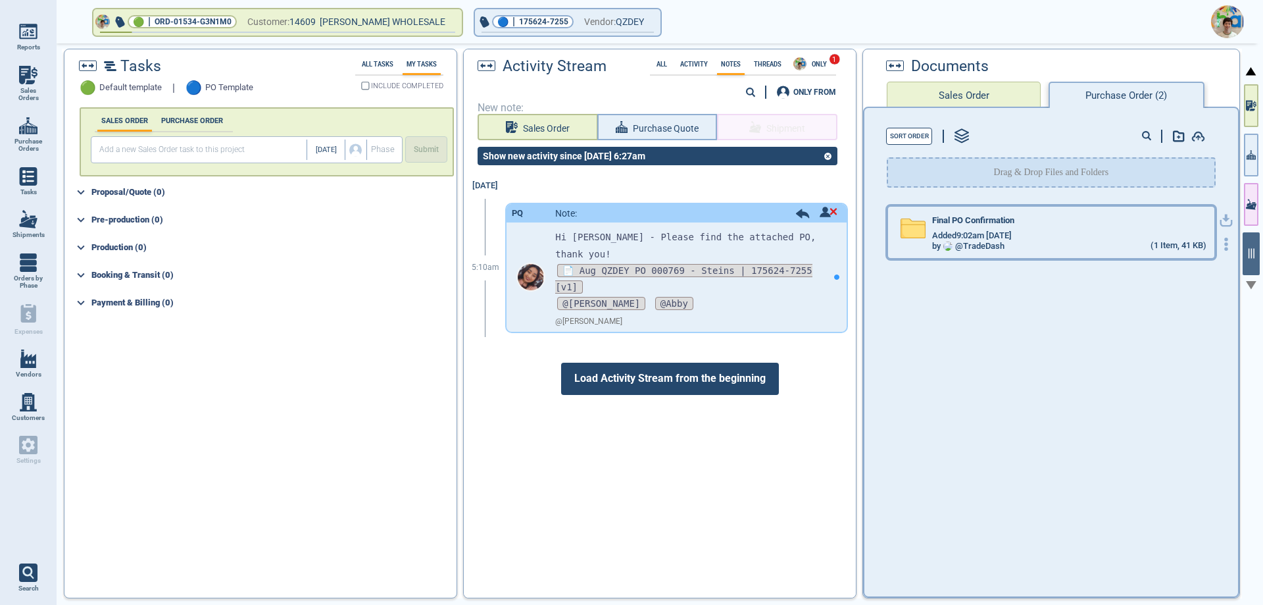
click at [1010, 232] on span "Added 9:02am [DATE]" at bounding box center [972, 236] width 80 height 10
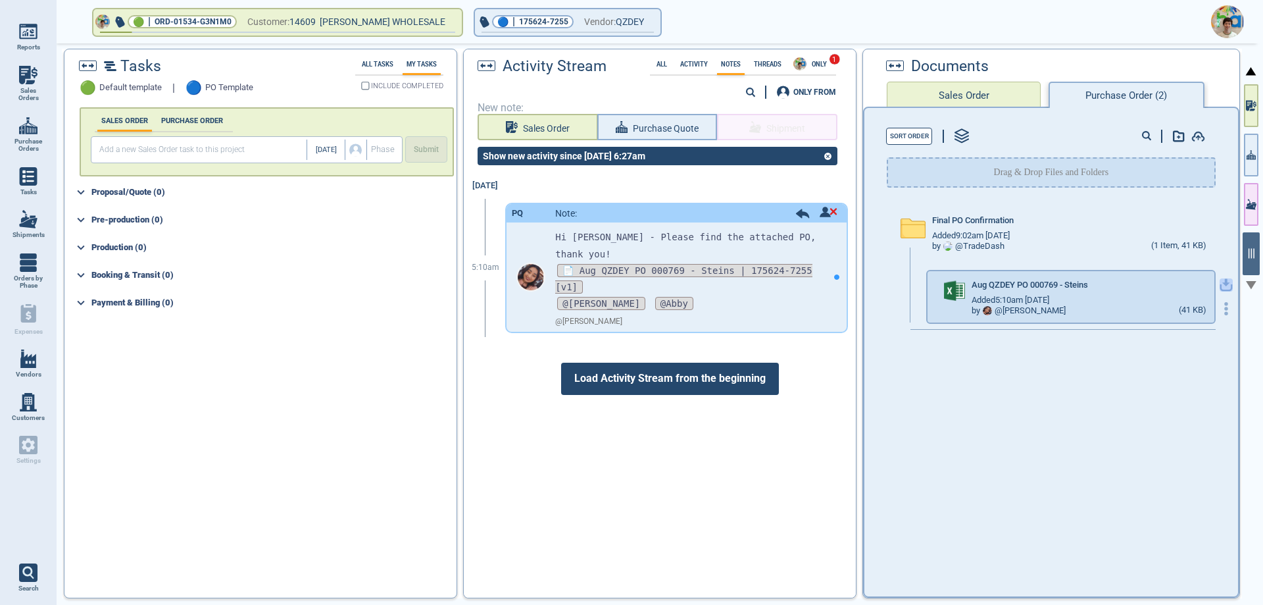
click at [1220, 284] on icon "button" at bounding box center [1226, 284] width 13 height 13
click at [646, 21] on button "🔵 | 175624-7255 Vendor: QZDEY" at bounding box center [568, 22] width 186 height 26
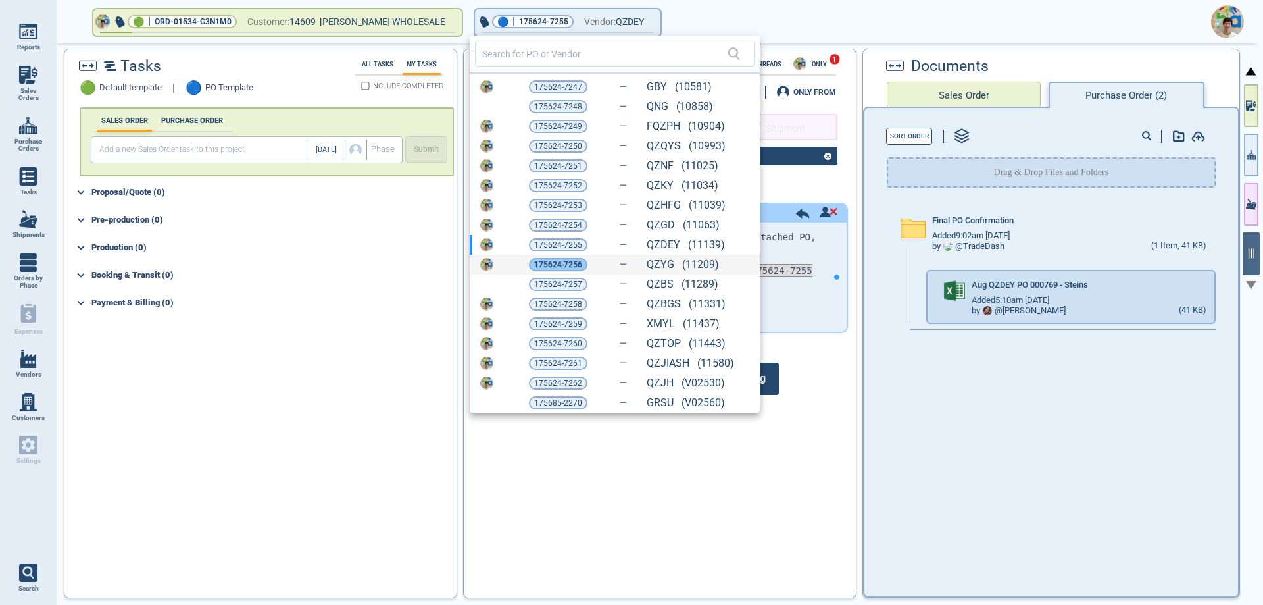
click at [542, 268] on span "175624-7256" at bounding box center [558, 264] width 48 height 13
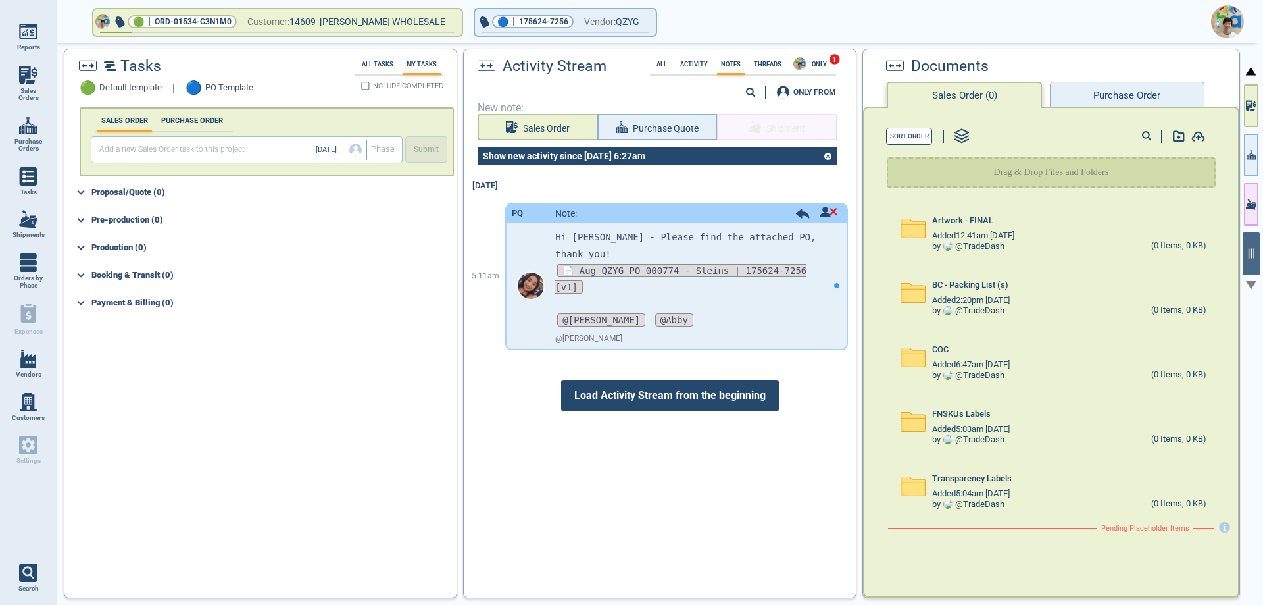
click at [1106, 99] on button "Purchase Order" at bounding box center [1127, 95] width 154 height 26
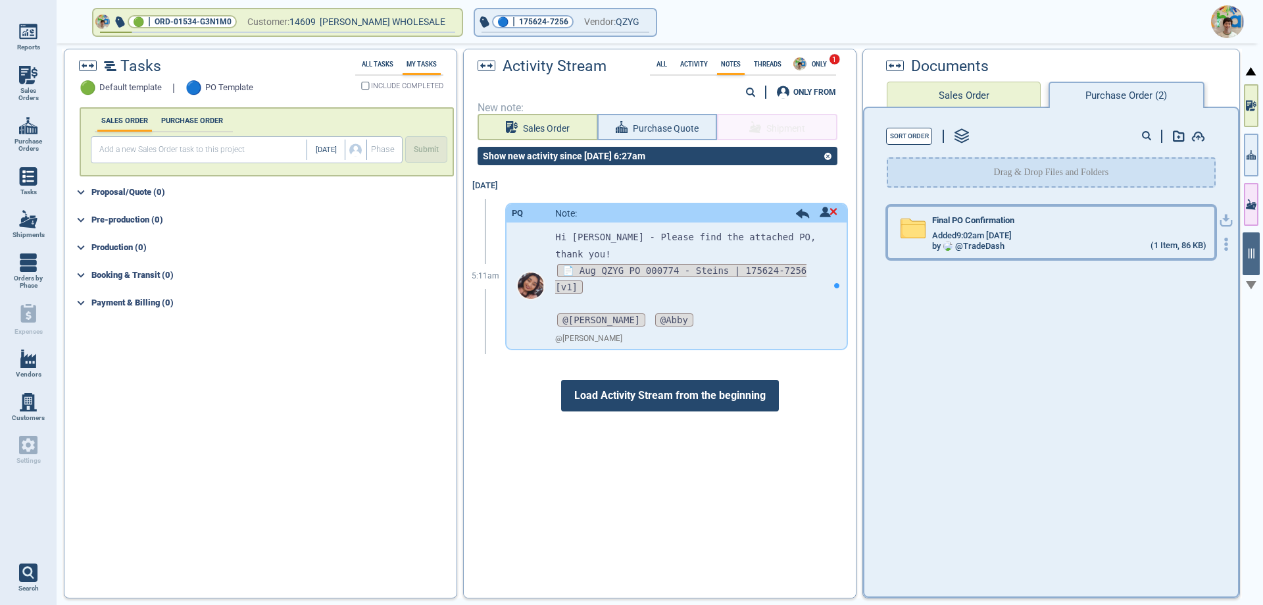
click at [1007, 236] on span "Added 9:02am [DATE]" at bounding box center [972, 236] width 80 height 10
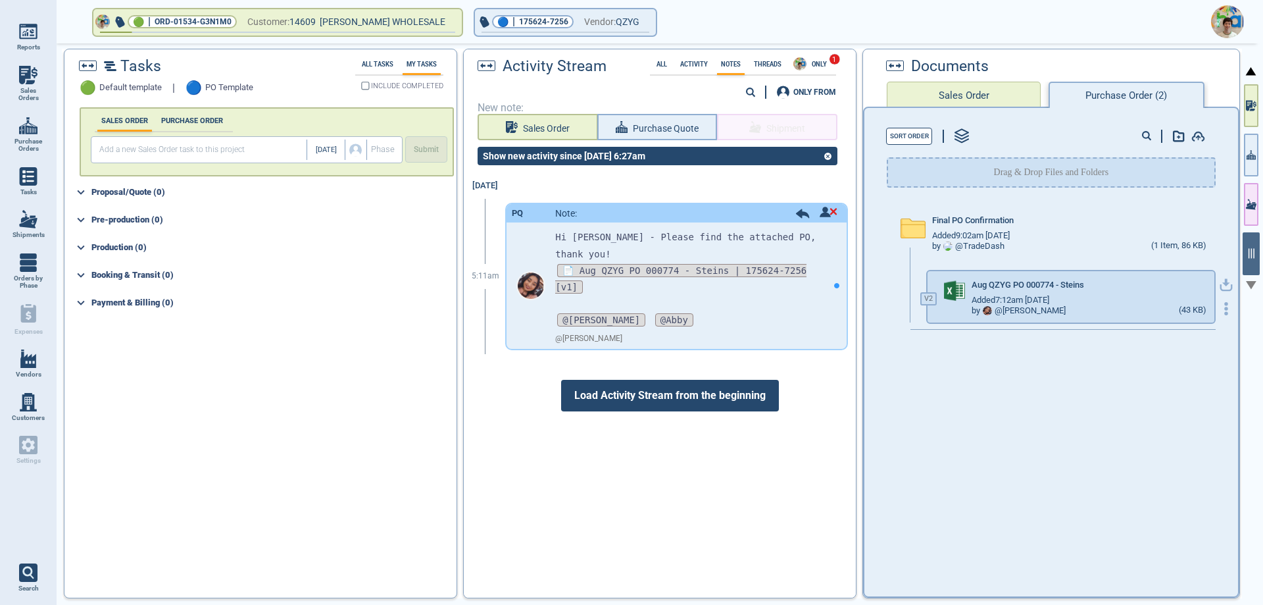
click at [1220, 286] on icon "button" at bounding box center [1226, 284] width 13 height 13
click at [644, 24] on icon "button" at bounding box center [646, 21] width 8 height 6
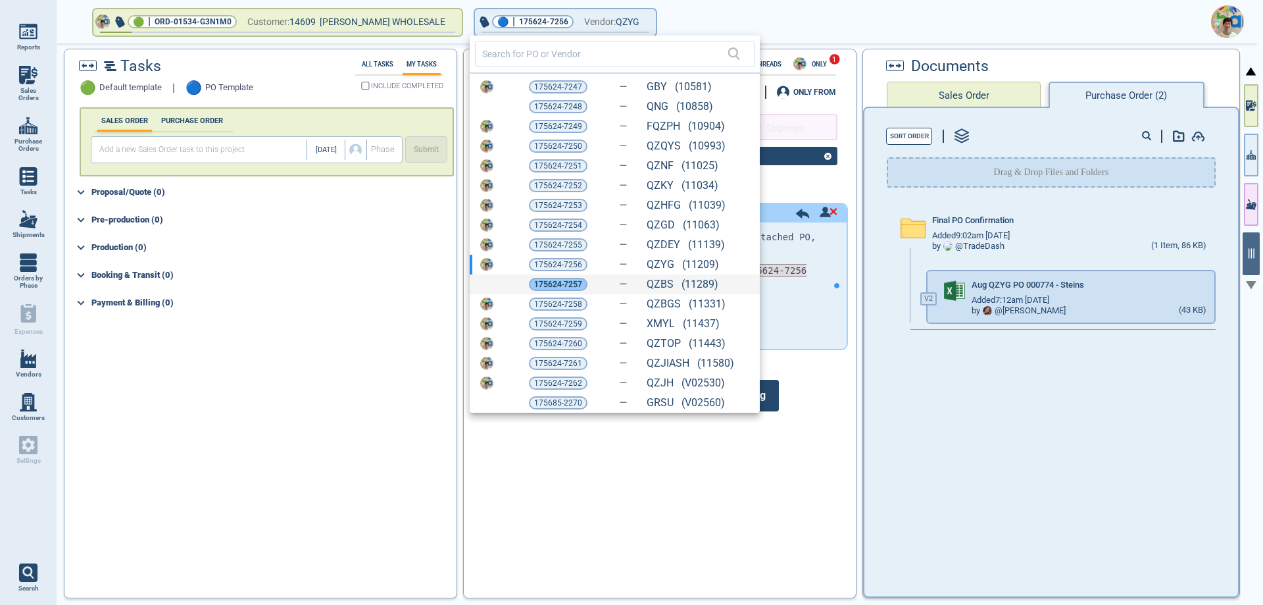
click at [570, 289] on span "175624-7257" at bounding box center [558, 284] width 48 height 13
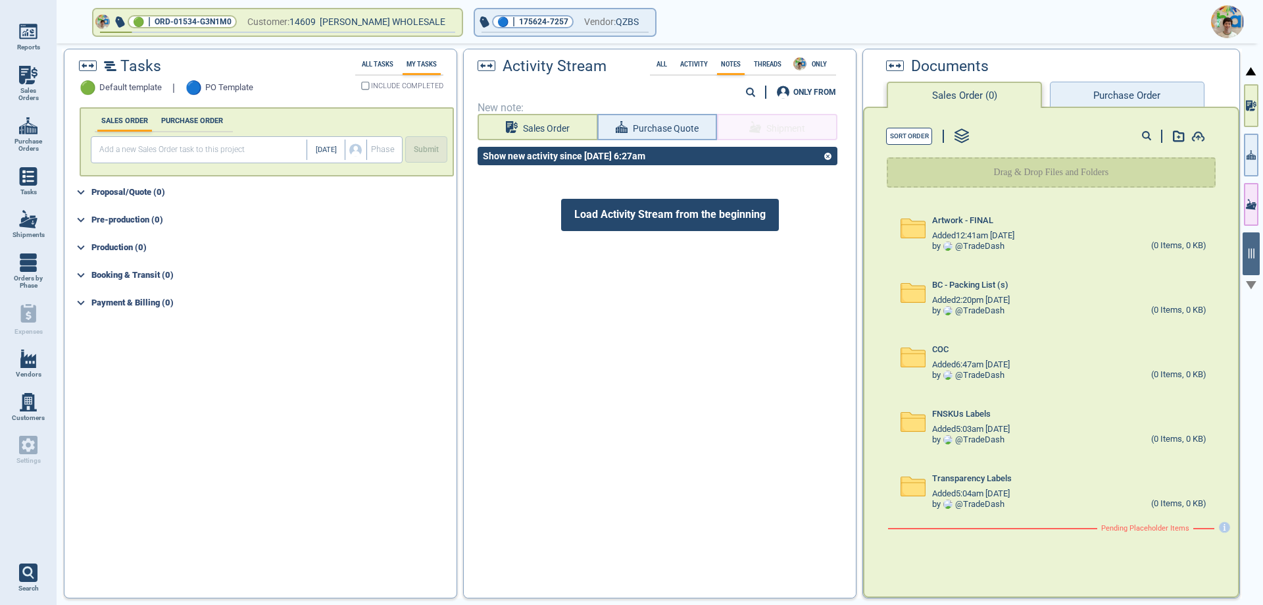
click at [1084, 92] on button "Purchase Order" at bounding box center [1127, 95] width 154 height 26
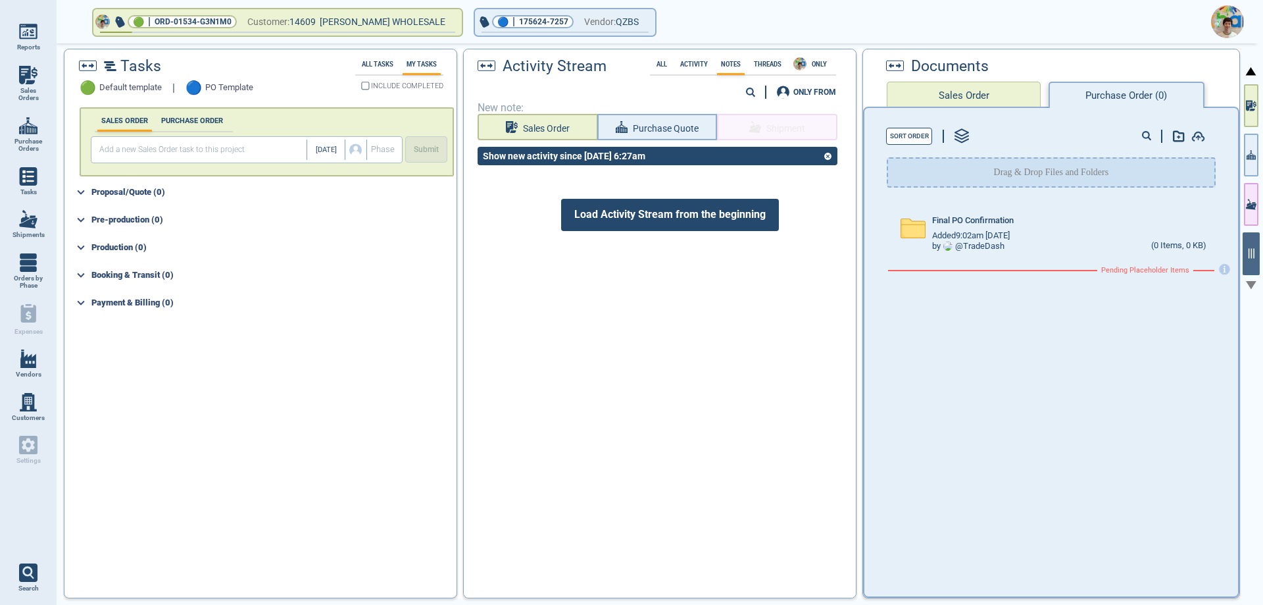
click at [1005, 243] on div "by @ TradeDash (0 Items, 0 KB)" at bounding box center [1069, 246] width 274 height 11
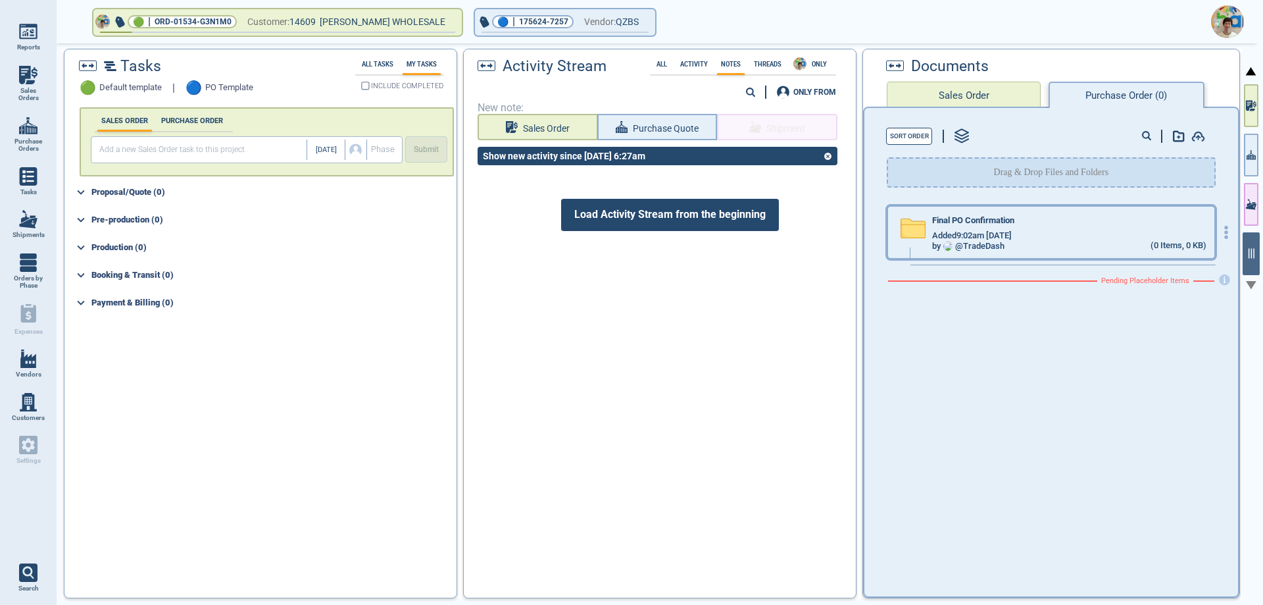
click at [1073, 228] on div "Final PO Confirmation" at bounding box center [1069, 223] width 274 height 14
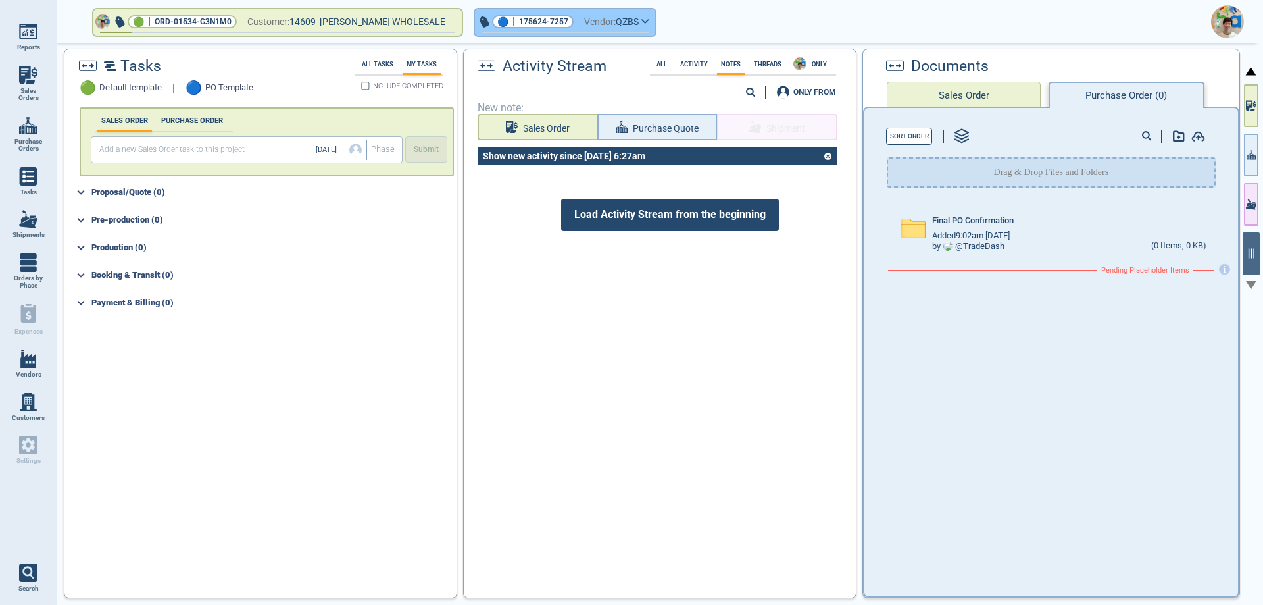
click at [607, 24] on span "Vendor:" at bounding box center [600, 22] width 32 height 16
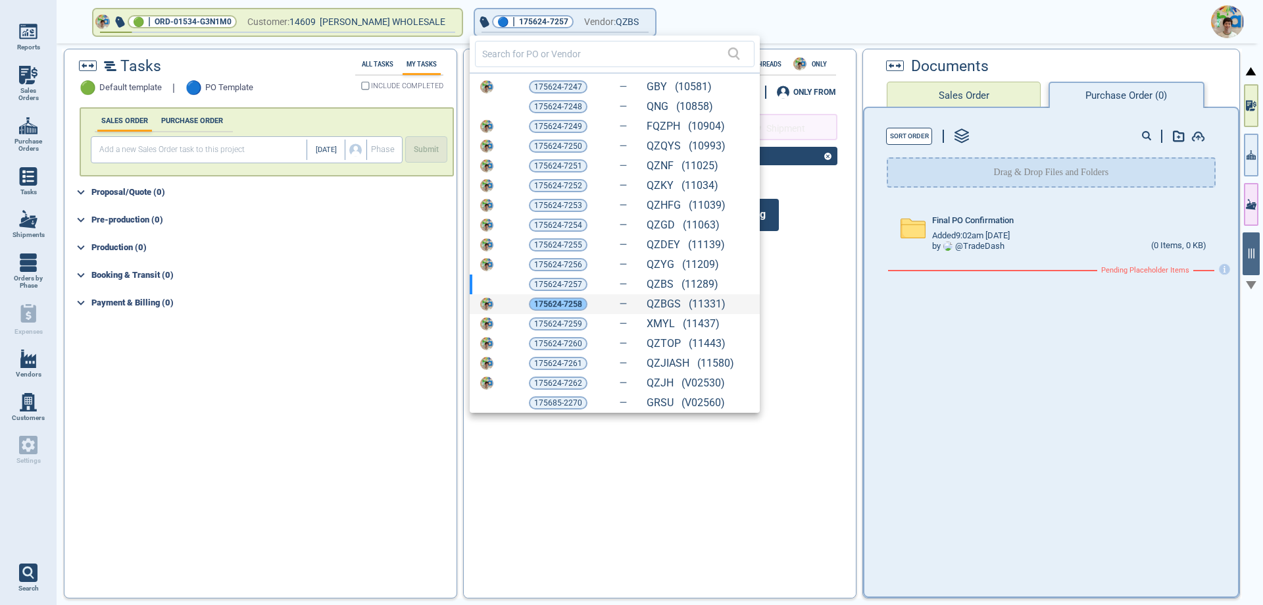
click at [555, 306] on span "175624-7258" at bounding box center [558, 303] width 48 height 13
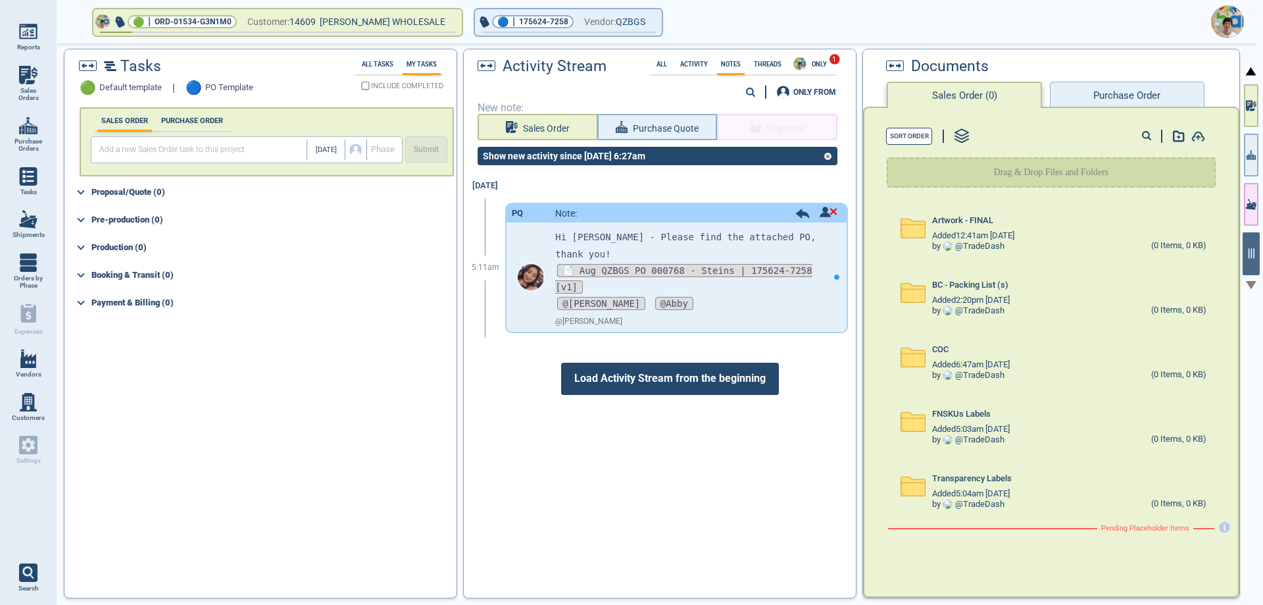
click at [1109, 93] on button "Purchase Order" at bounding box center [1127, 95] width 154 height 26
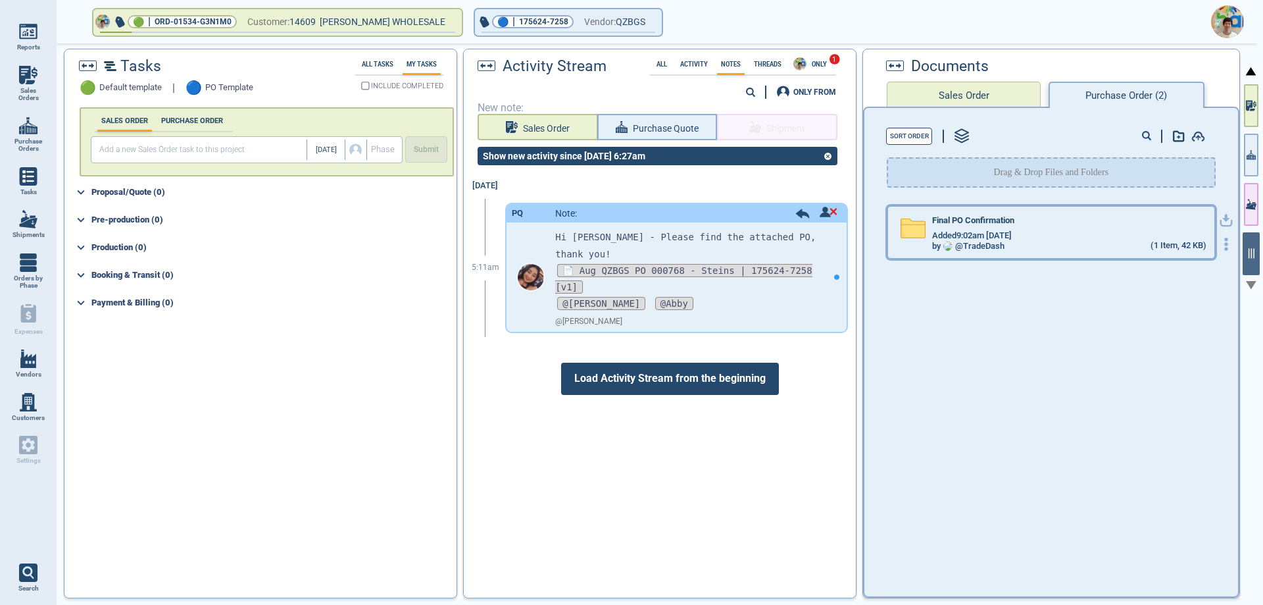
click at [1004, 222] on span "Final PO Confirmation" at bounding box center [973, 221] width 82 height 10
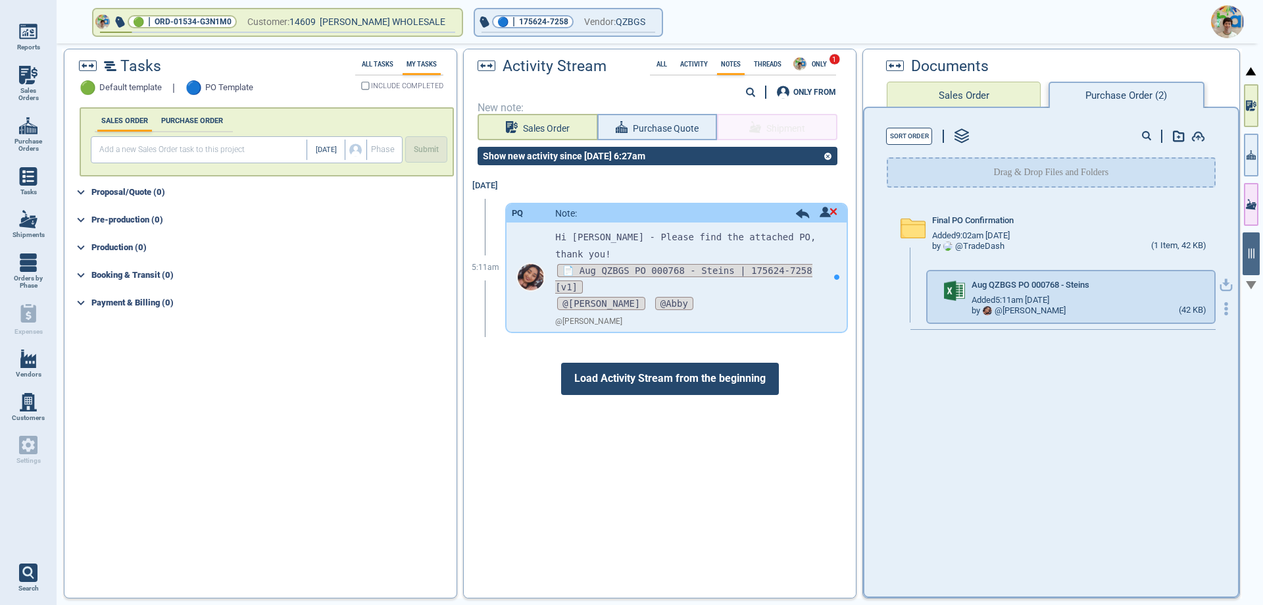
click at [1220, 289] on icon "button" at bounding box center [1226, 284] width 13 height 13
click at [651, 26] on button "🔵 | 175624-7258 Vendor: QZBGS" at bounding box center [568, 22] width 187 height 26
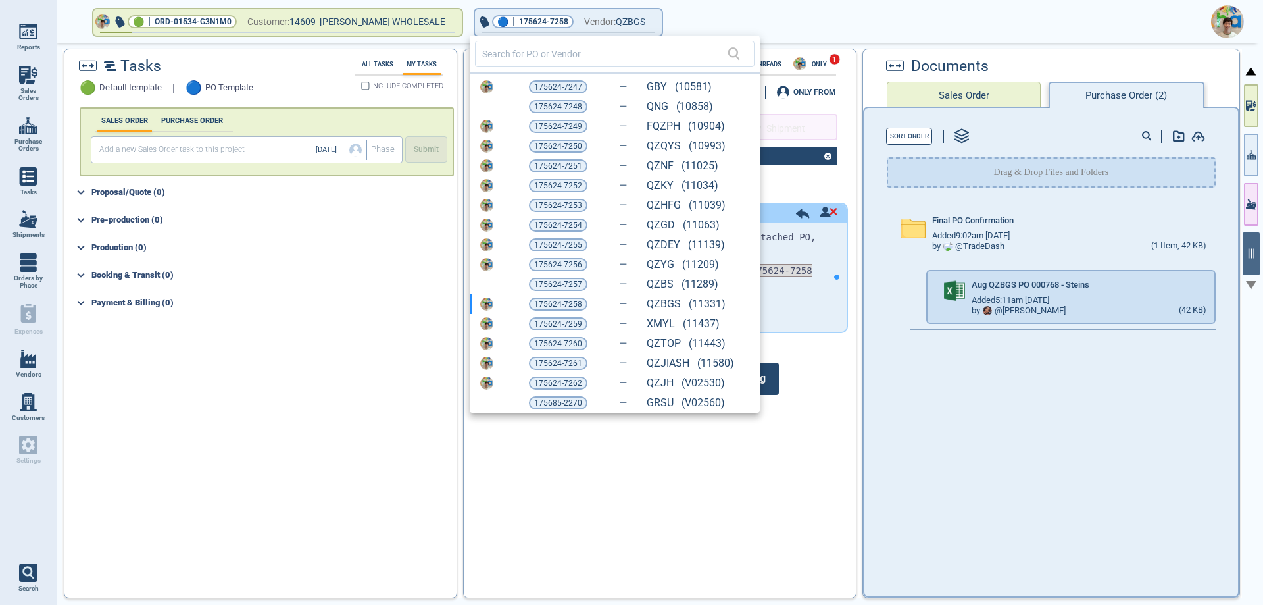
click at [561, 325] on span "175624-7259" at bounding box center [558, 323] width 48 height 13
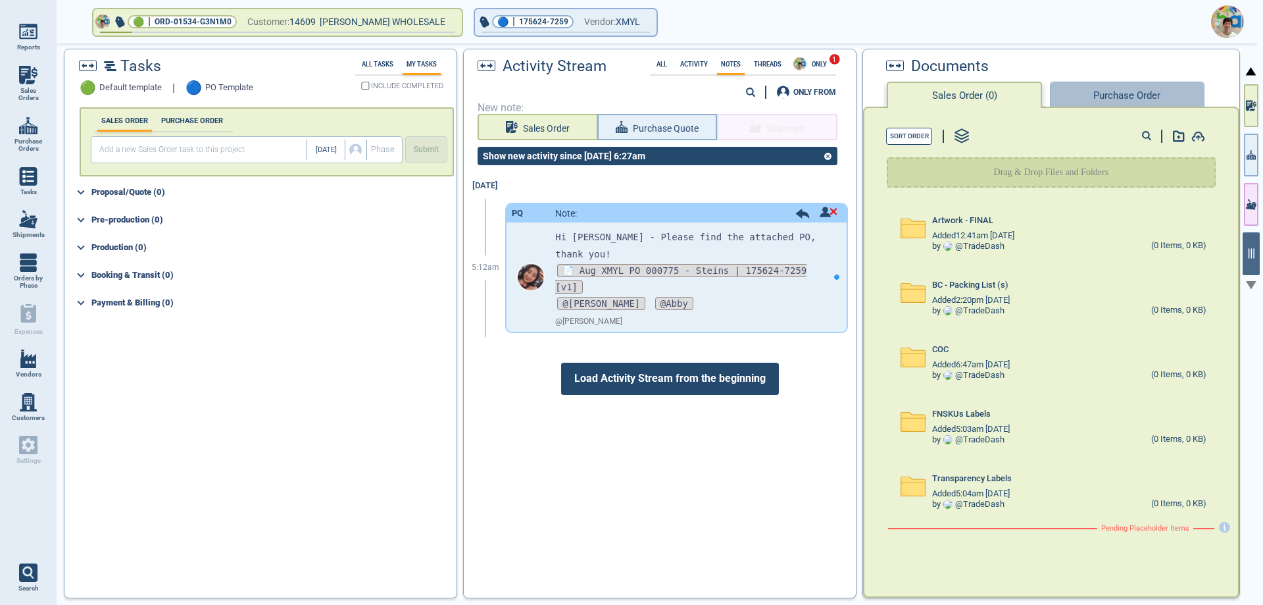
click at [1121, 88] on button "Purchase Order" at bounding box center [1127, 95] width 154 height 26
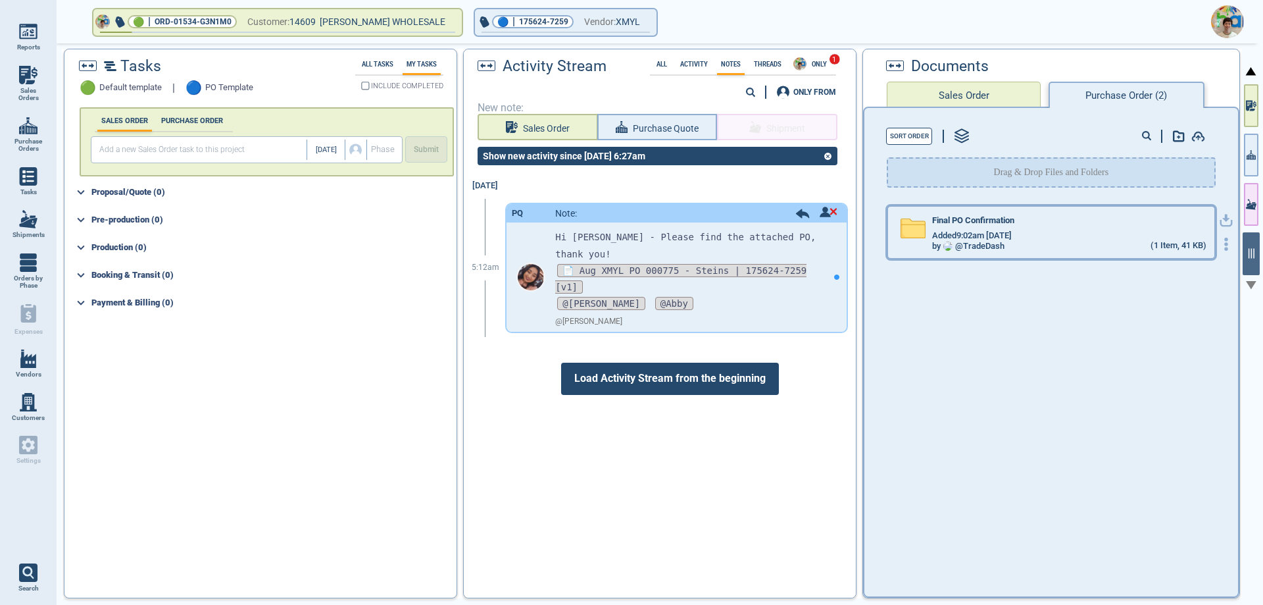
click at [1033, 247] on div "by @ TradeDash (1 Item, 41 KB)" at bounding box center [1069, 246] width 274 height 11
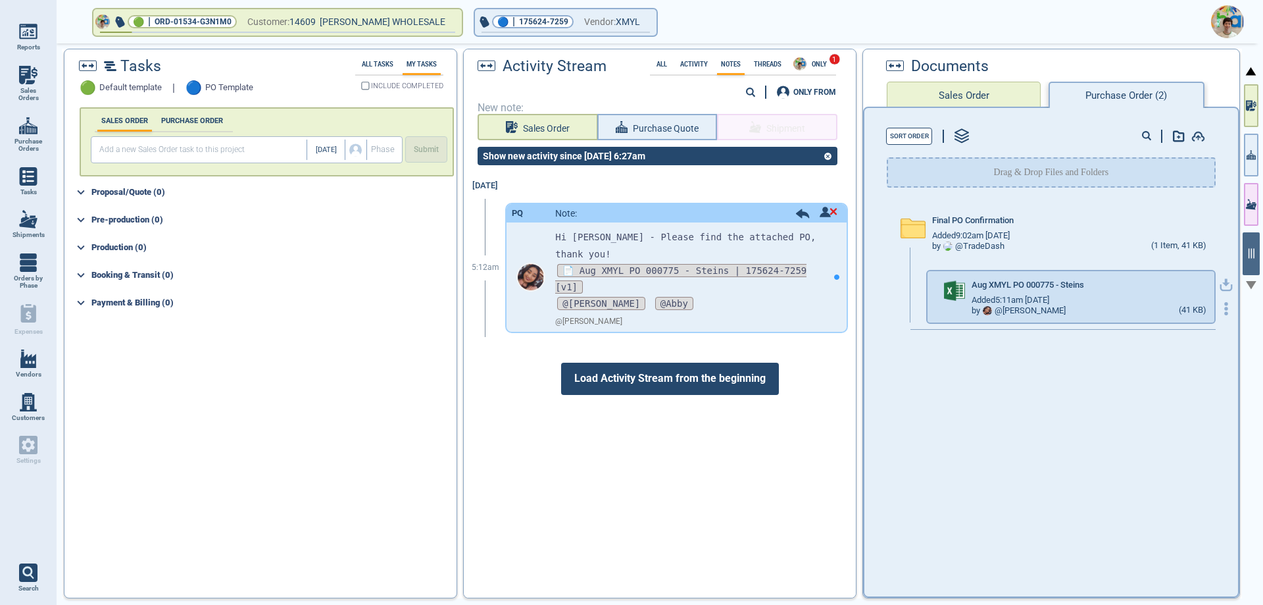
click at [1220, 284] on icon "button" at bounding box center [1226, 284] width 13 height 13
click at [647, 22] on icon "button" at bounding box center [647, 21] width 7 height 3
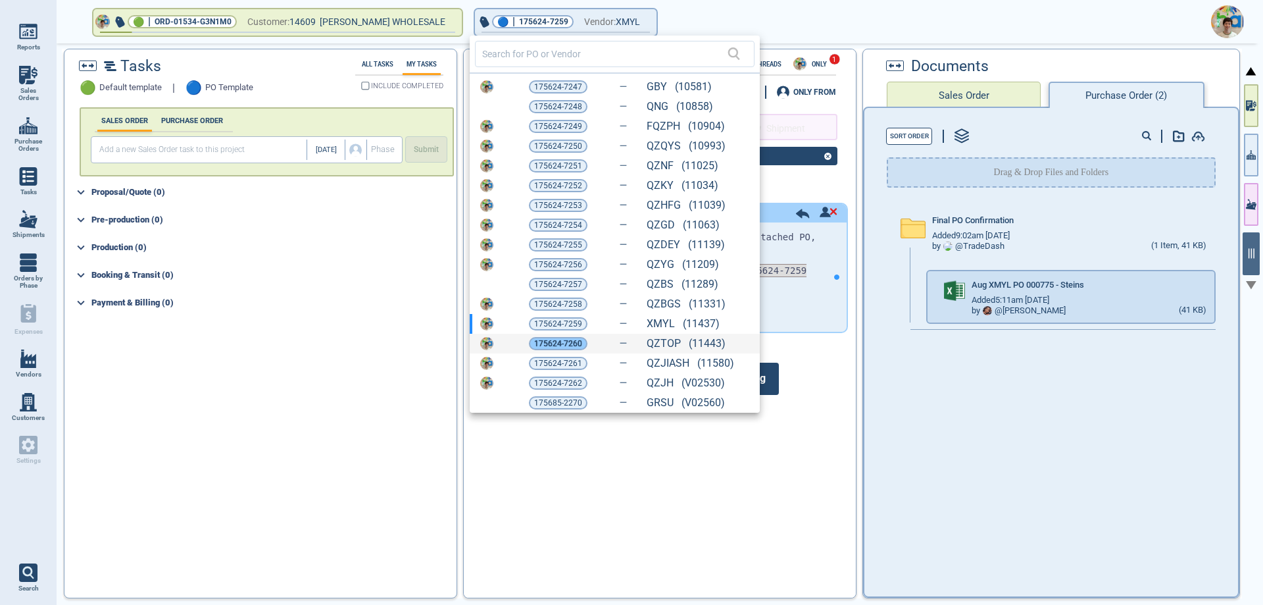
click at [558, 342] on span "175624-7260" at bounding box center [558, 343] width 48 height 13
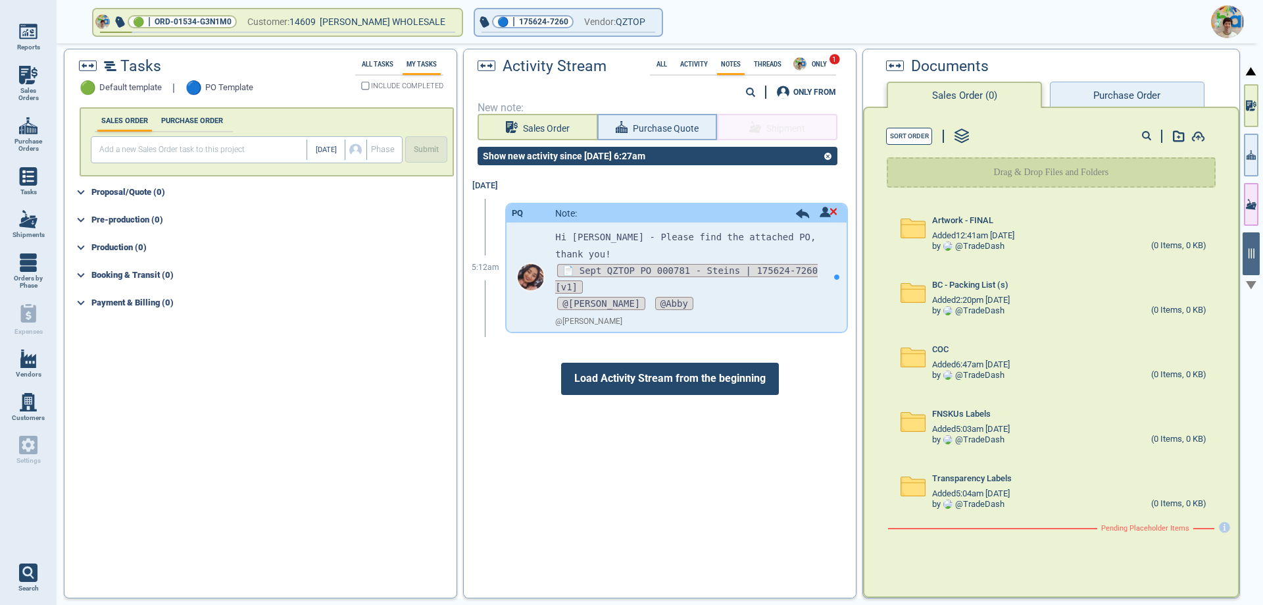
click at [1071, 95] on button "Purchase Order" at bounding box center [1127, 95] width 154 height 26
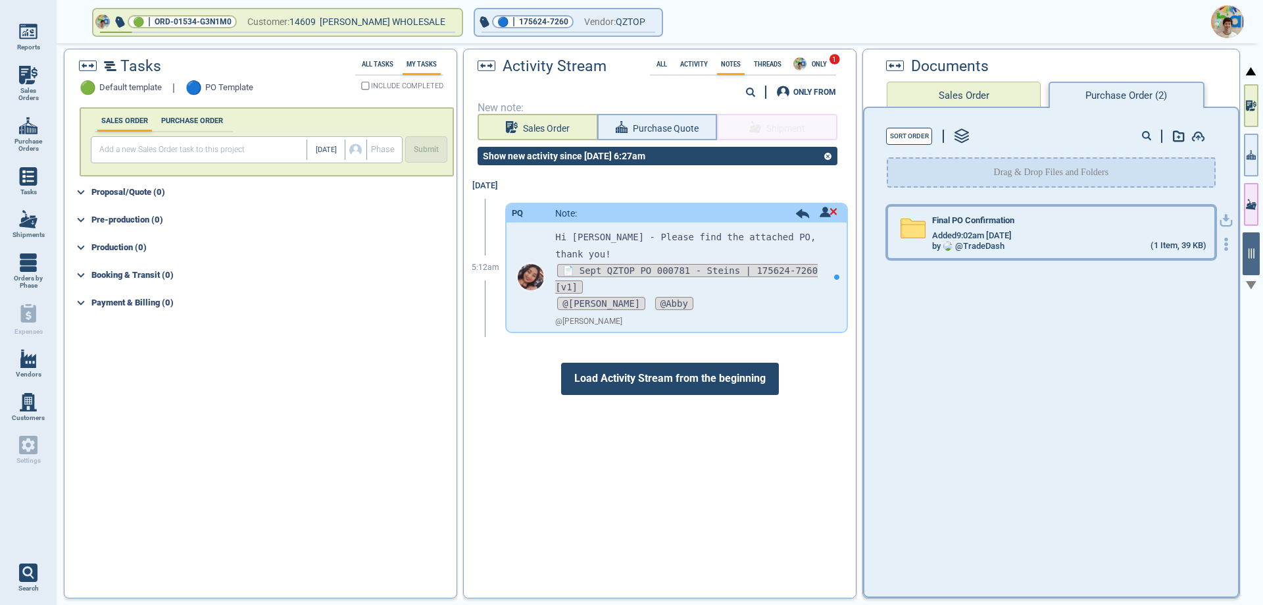
click at [1048, 241] on div "by @ TradeDash (1 Item, 39 KB)" at bounding box center [1069, 246] width 274 height 11
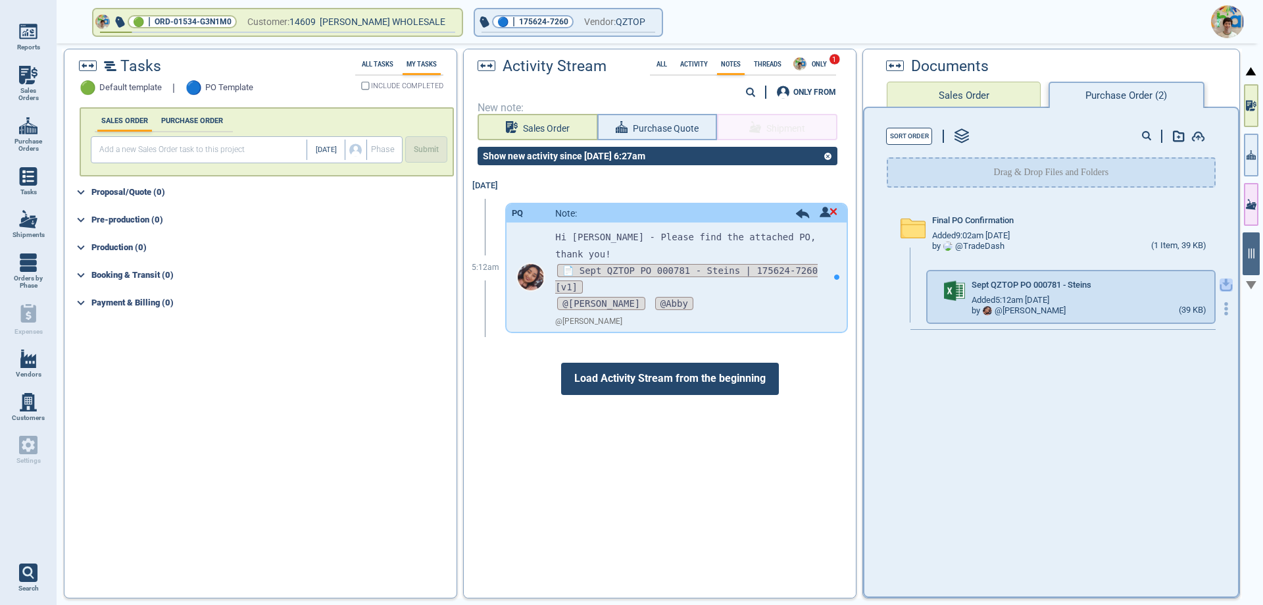
click at [1219, 286] on icon "button" at bounding box center [1227, 288] width 16 height 9
click at [657, 23] on button "🔵 | 175624-7260 Vendor: QZTOP" at bounding box center [568, 22] width 187 height 26
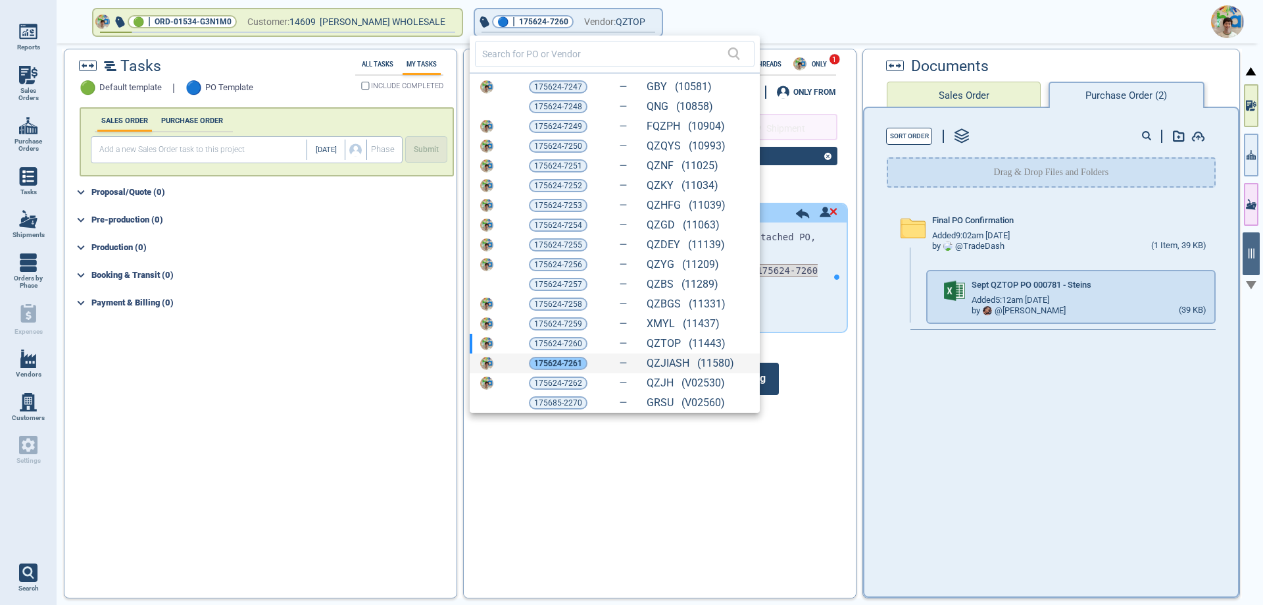
click at [559, 365] on span "175624-7261" at bounding box center [558, 363] width 48 height 13
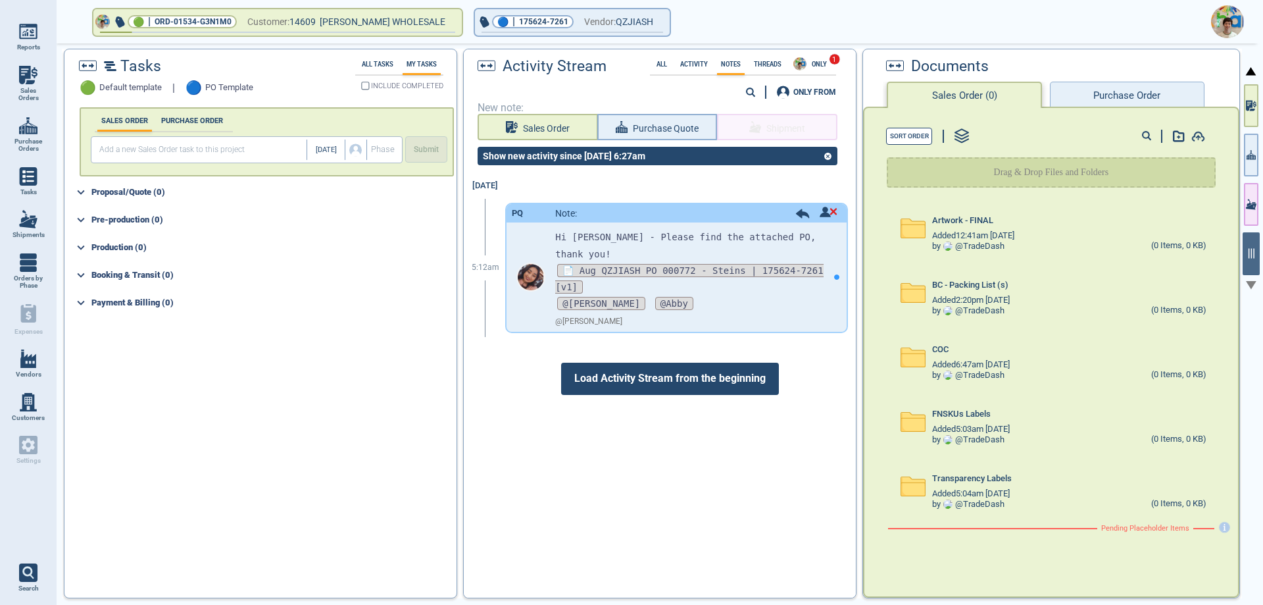
click at [1113, 99] on button "Purchase Order" at bounding box center [1127, 95] width 154 height 26
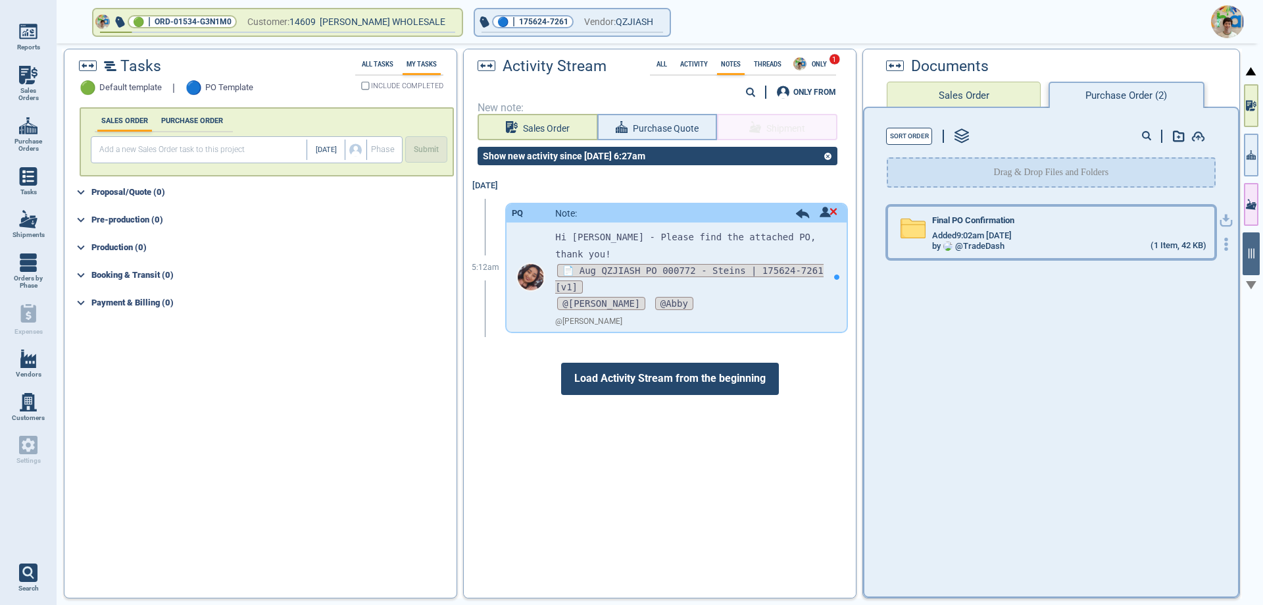
click at [1003, 245] on div "by @ TradeDash" at bounding box center [968, 247] width 72 height 10
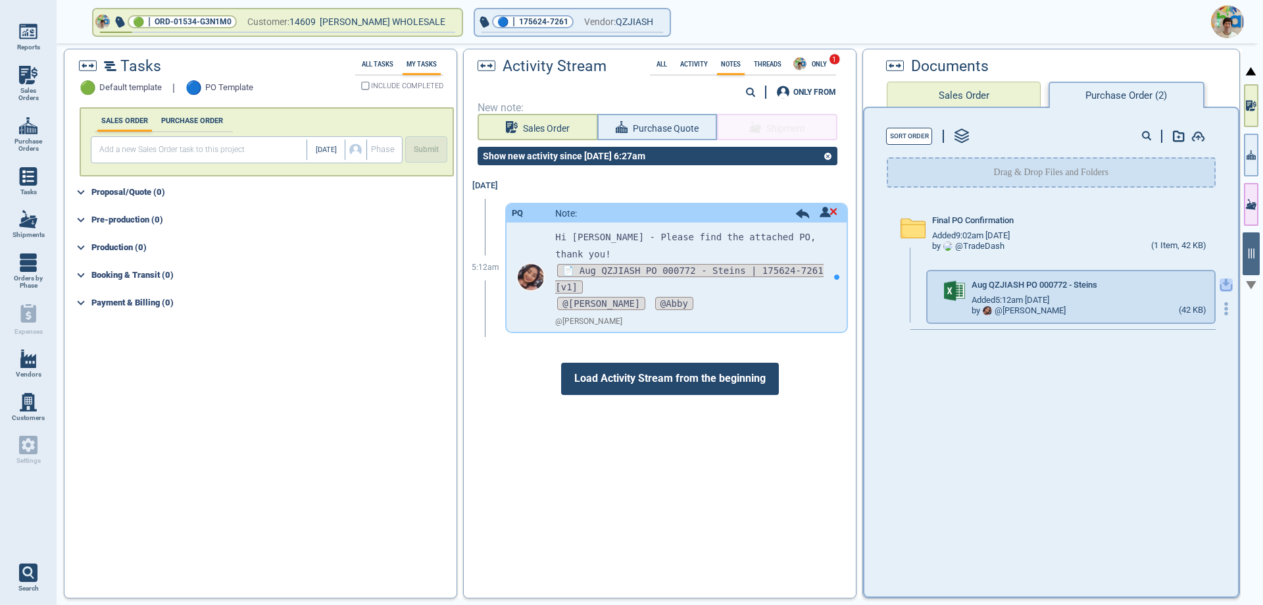
click at [1220, 285] on icon "button" at bounding box center [1226, 284] width 13 height 13
click at [658, 18] on icon "button" at bounding box center [660, 21] width 8 height 6
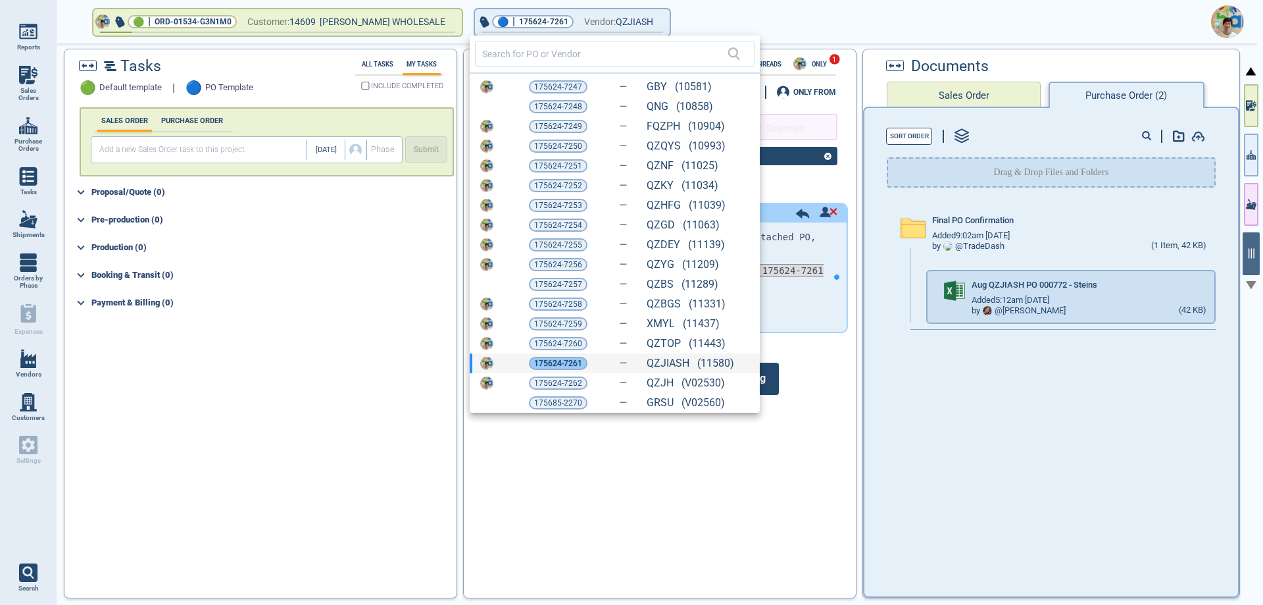
click at [572, 365] on span "175624-7261" at bounding box center [558, 363] width 48 height 13
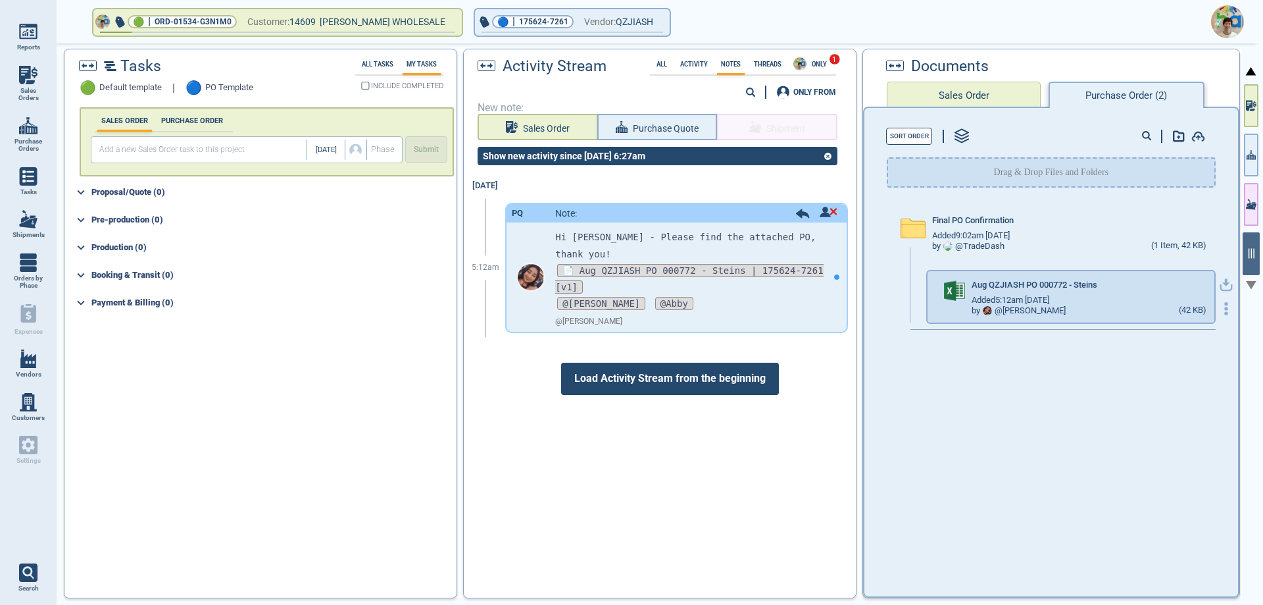
click at [1220, 286] on icon "button" at bounding box center [1226, 284] width 13 height 13
click at [662, 24] on button "🔵 | 175624-7261 Vendor: QZJIASH" at bounding box center [572, 22] width 195 height 26
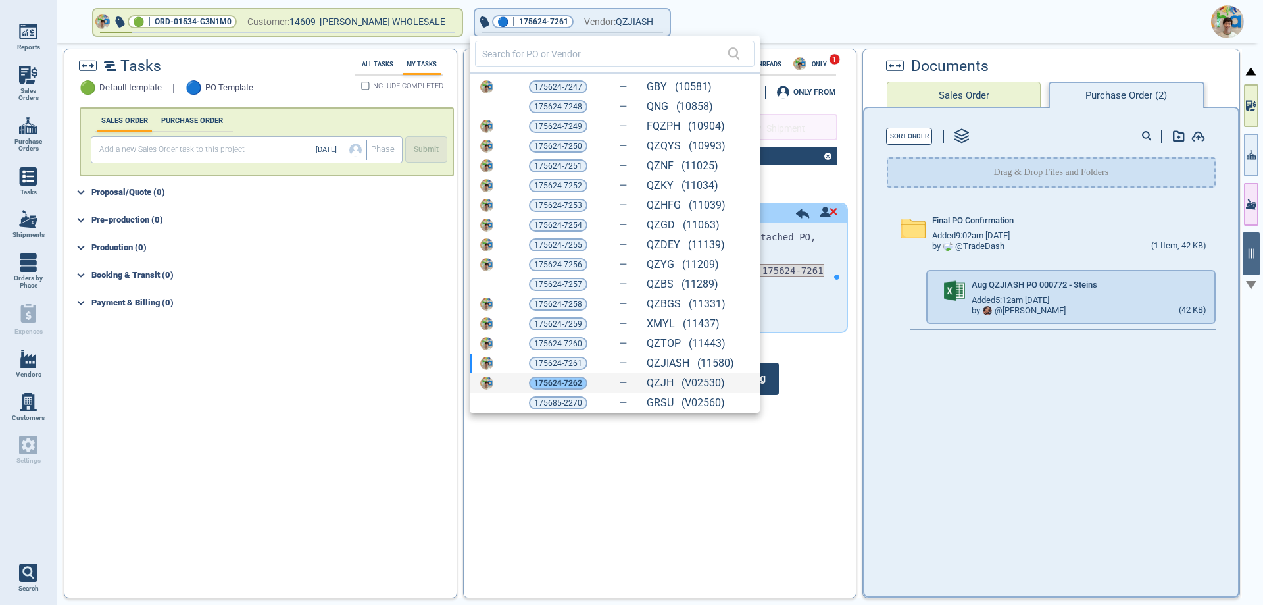
click at [553, 377] on span "175624-7262" at bounding box center [558, 382] width 48 height 13
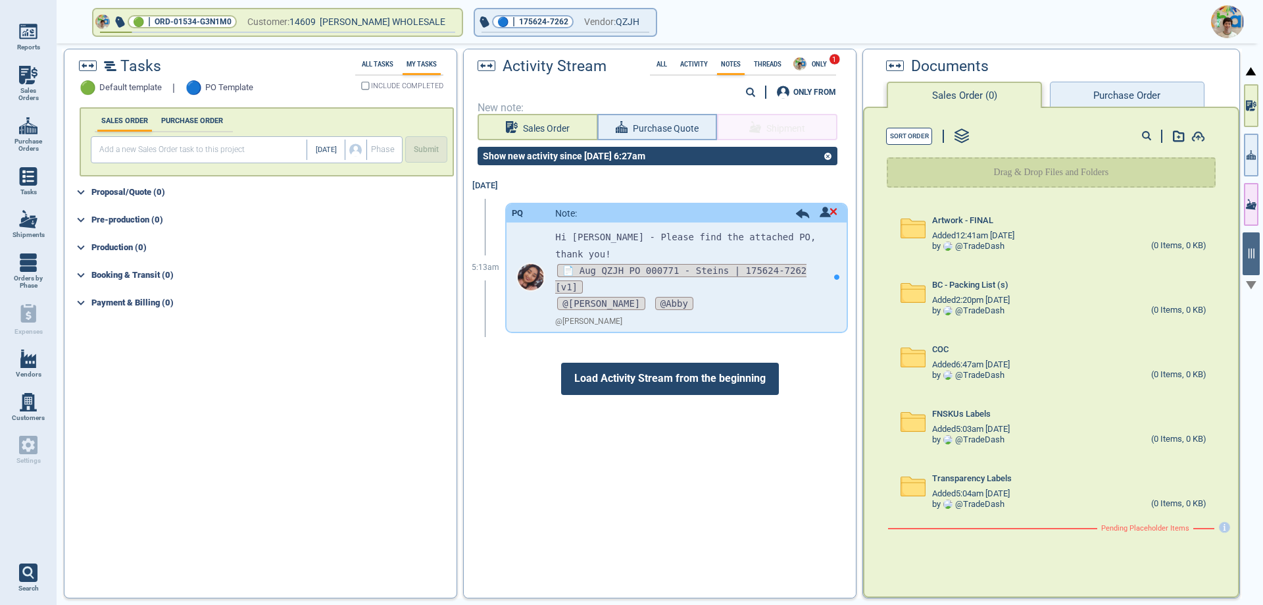
click at [1123, 72] on div "Documents" at bounding box center [1045, 66] width 325 height 18
click at [1119, 95] on button "Purchase Order" at bounding box center [1127, 95] width 154 height 26
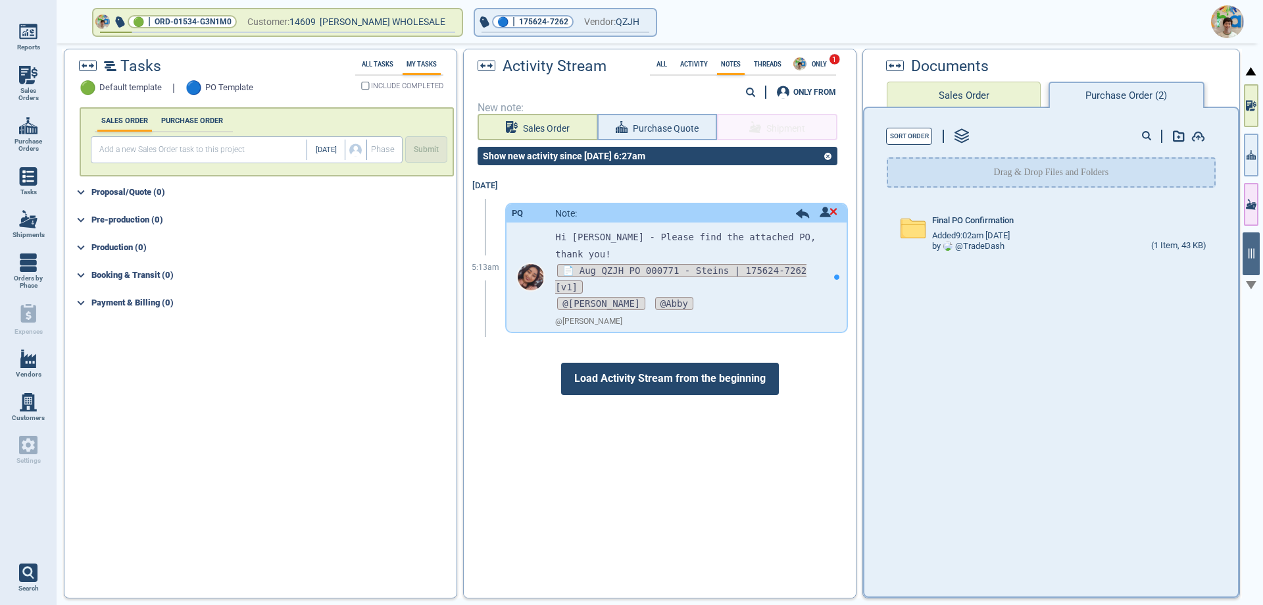
click at [1050, 234] on div "Added 9:02am [DATE]" at bounding box center [1069, 235] width 274 height 11
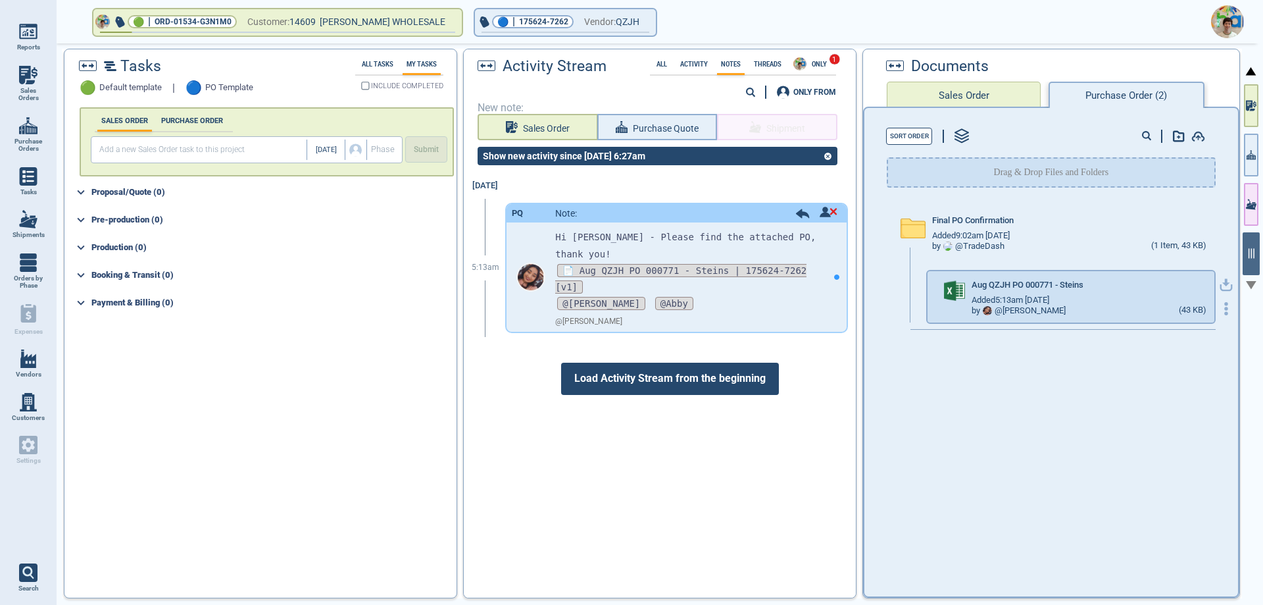
click at [1220, 284] on icon "button" at bounding box center [1226, 284] width 13 height 13
click at [650, 22] on button "🔵 | 175624-7262 Vendor: QZJH" at bounding box center [565, 22] width 181 height 26
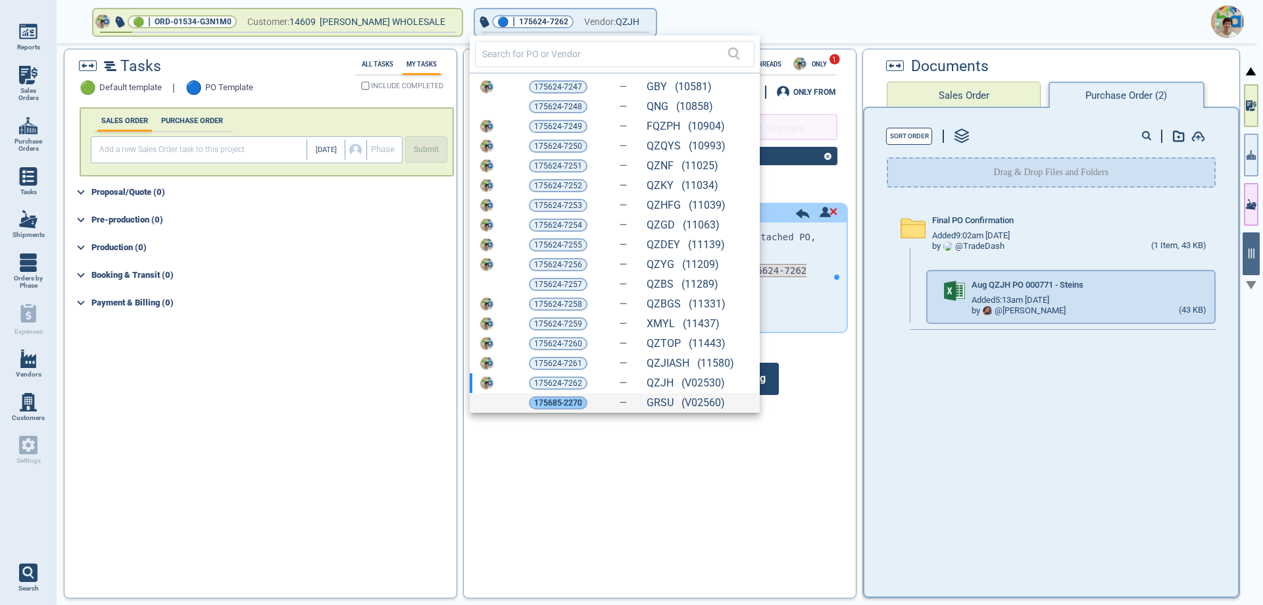
click at [555, 399] on span "175685-2270" at bounding box center [558, 402] width 48 height 13
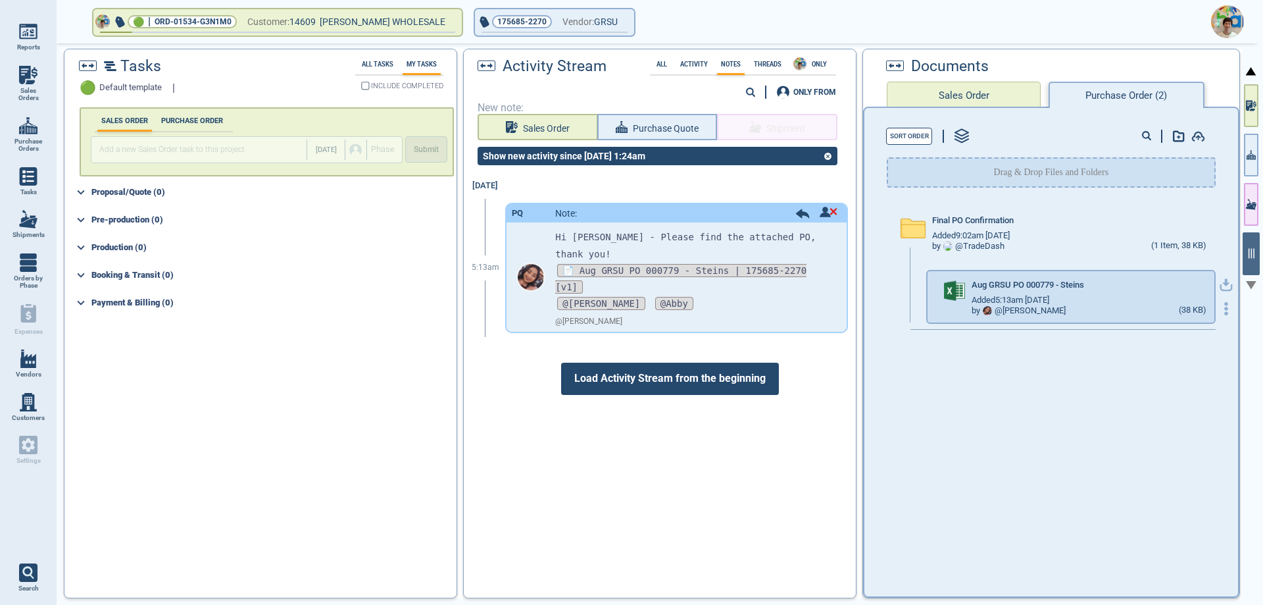
click at [1220, 284] on icon "button" at bounding box center [1226, 284] width 13 height 13
click at [625, 26] on button "175685-2270 Vendor: GRSU" at bounding box center [554, 22] width 159 height 26
